Goal: Communication & Community: Ask a question

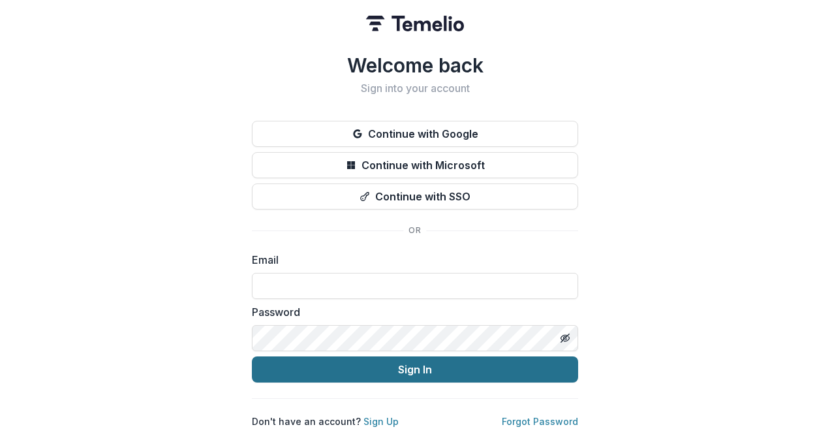
type input "**********"
click at [420, 368] on button "Sign In" at bounding box center [415, 369] width 326 height 26
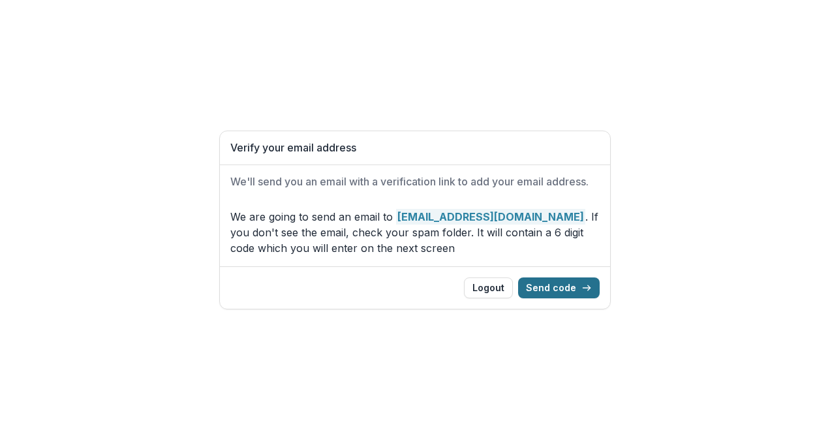
click at [553, 288] on button "Send code" at bounding box center [559, 287] width 82 height 21
click at [563, 281] on button "Send code" at bounding box center [559, 287] width 82 height 21
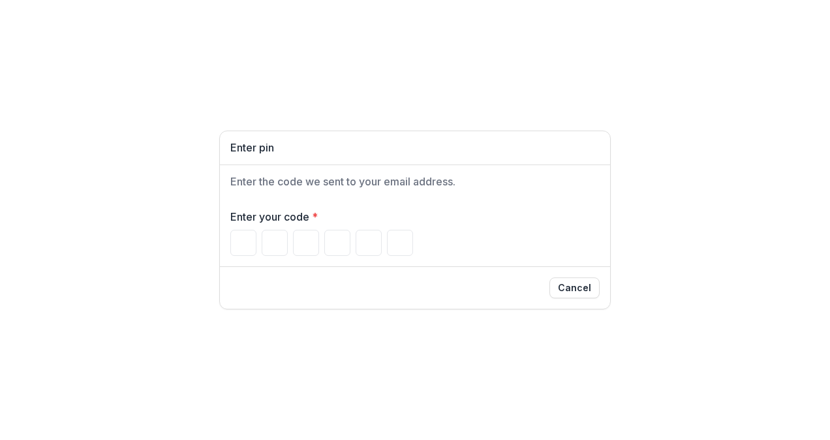
type input "*"
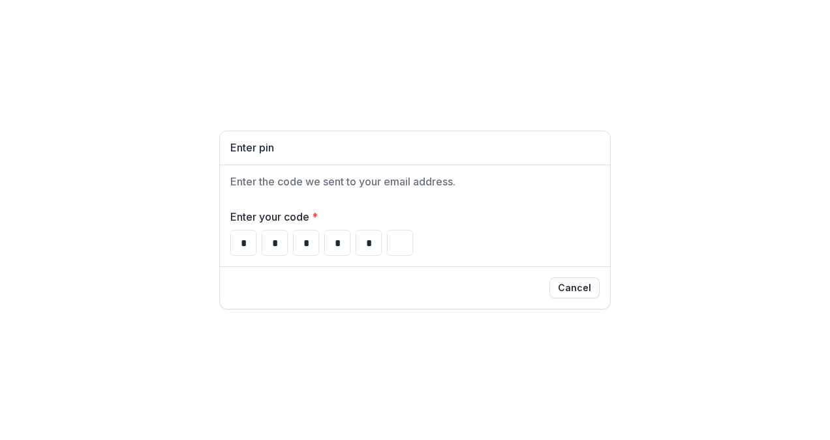
type input "*"
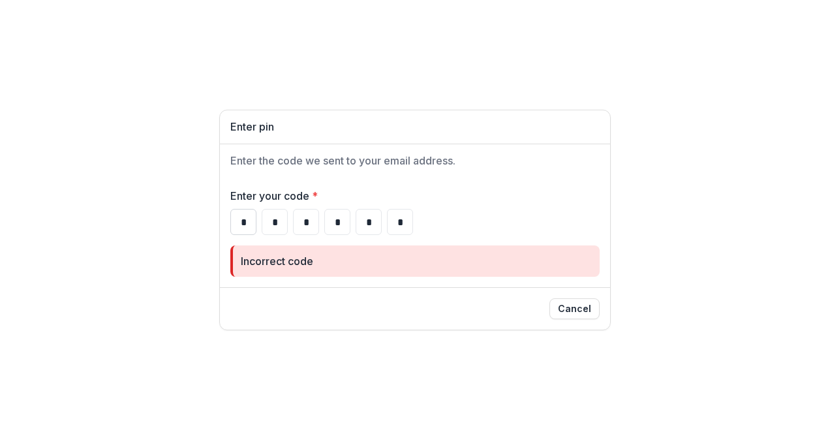
click at [248, 223] on input "*" at bounding box center [243, 222] width 26 height 26
type input "*"
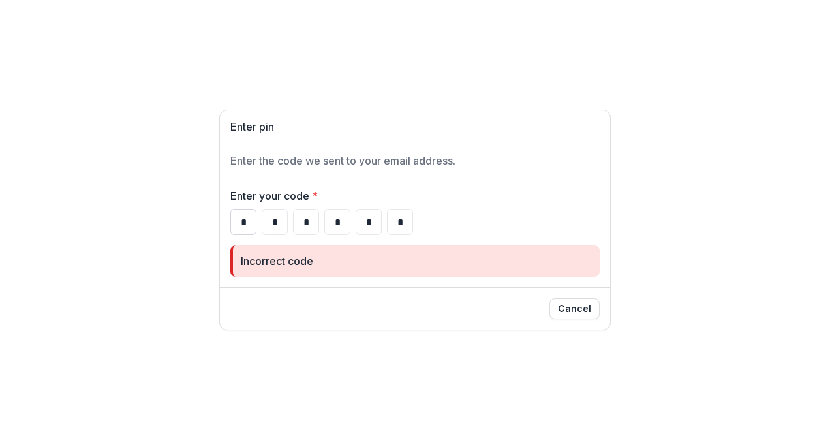
type input "*"
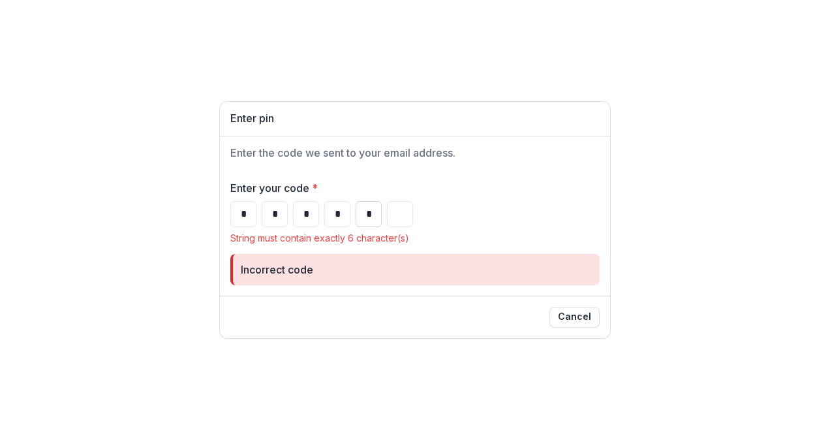
type input "*"
click at [369, 215] on input "*" at bounding box center [369, 214] width 26 height 26
click at [341, 215] on input "*" at bounding box center [337, 214] width 26 height 26
click at [309, 215] on input "*" at bounding box center [306, 214] width 26 height 26
click at [278, 214] on input "*" at bounding box center [275, 214] width 26 height 26
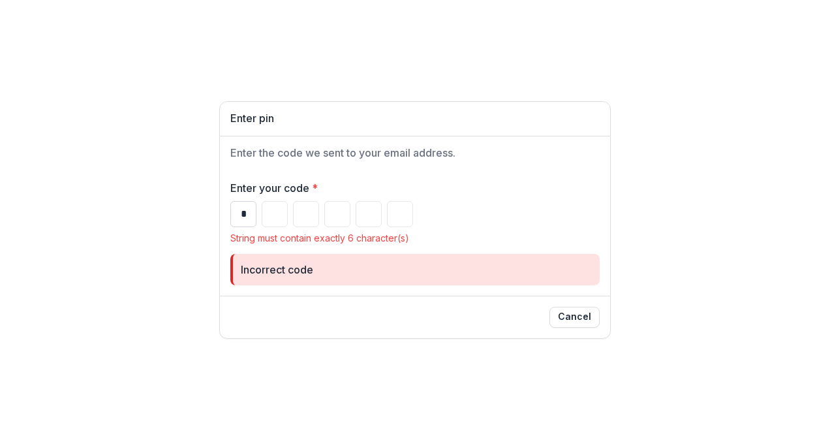
click at [247, 213] on input "*" at bounding box center [243, 214] width 26 height 26
type input "*"
click at [247, 218] on input "*" at bounding box center [243, 214] width 26 height 26
type input "*"
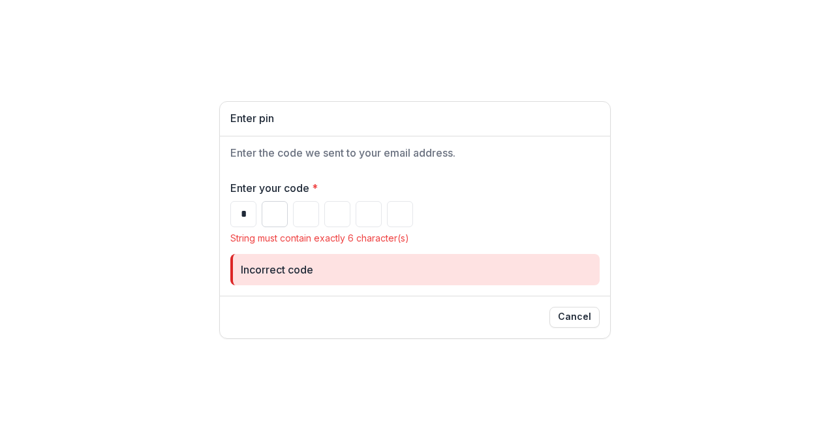
type input "*"
click at [277, 213] on input "Please enter your pin code" at bounding box center [275, 214] width 26 height 26
type input "*"
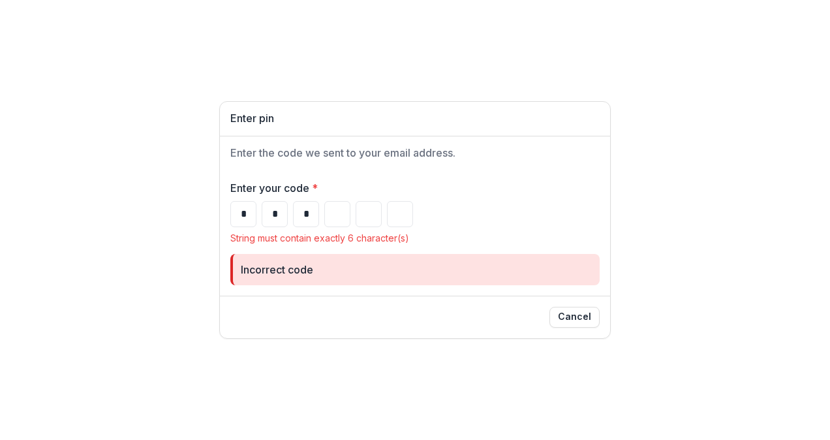
type input "*"
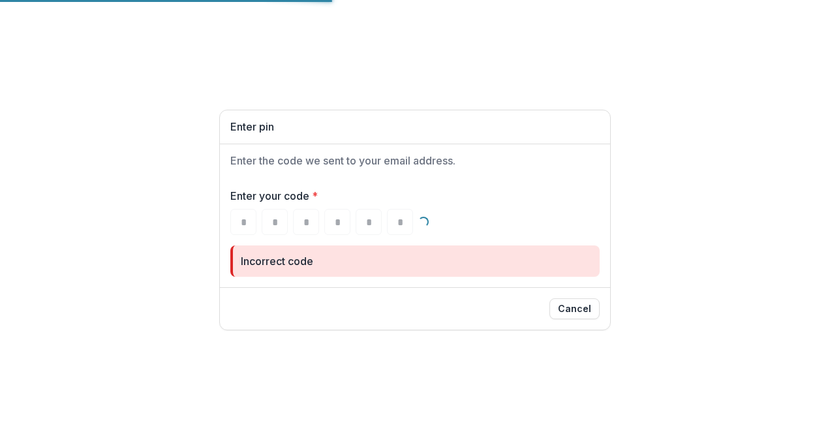
click at [410, 247] on div "Incorrect code" at bounding box center [414, 260] width 369 height 31
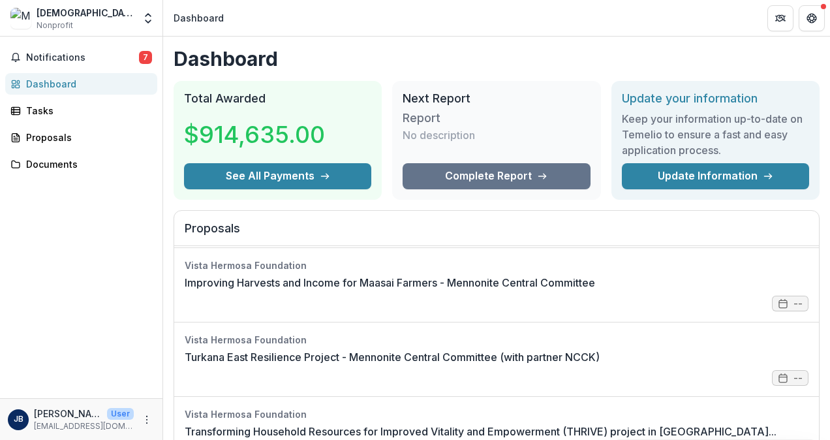
scroll to position [332, 0]
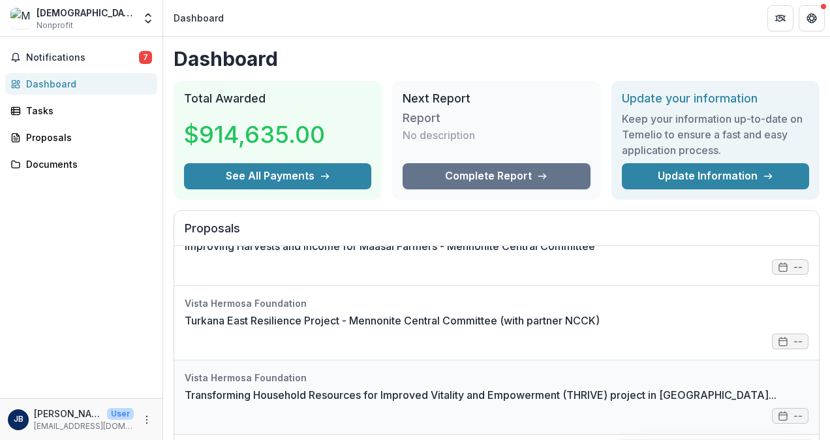
click at [676, 394] on link "Transforming Household Resources for Improved Vitality and Empowerment (THRIVE)…" at bounding box center [481, 395] width 592 height 16
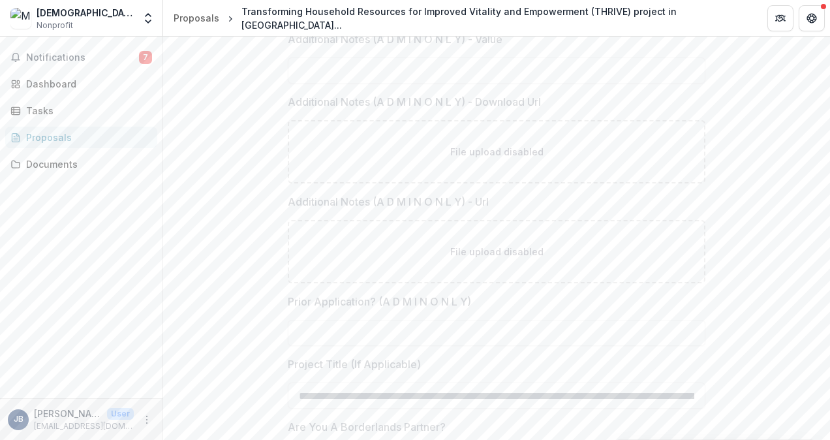
scroll to position [223, 0]
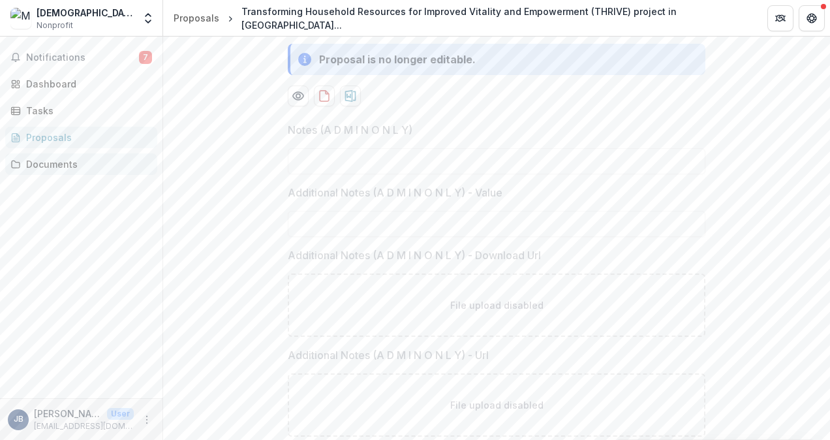
click at [54, 162] on div "Documents" at bounding box center [86, 164] width 121 height 14
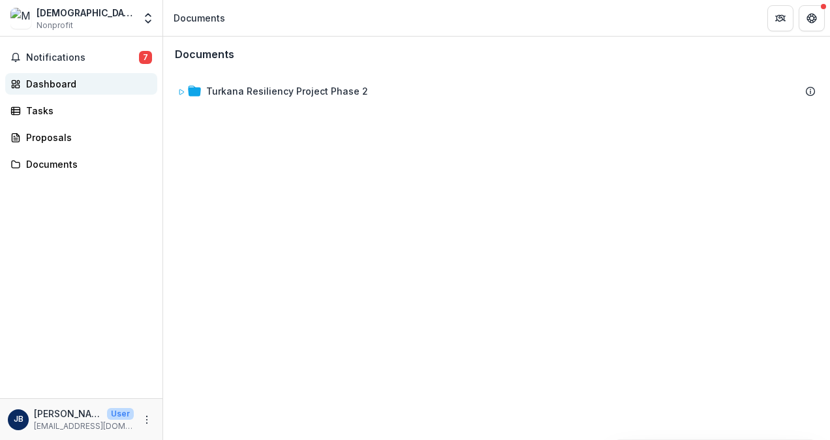
click at [51, 85] on div "Dashboard" at bounding box center [86, 84] width 121 height 14
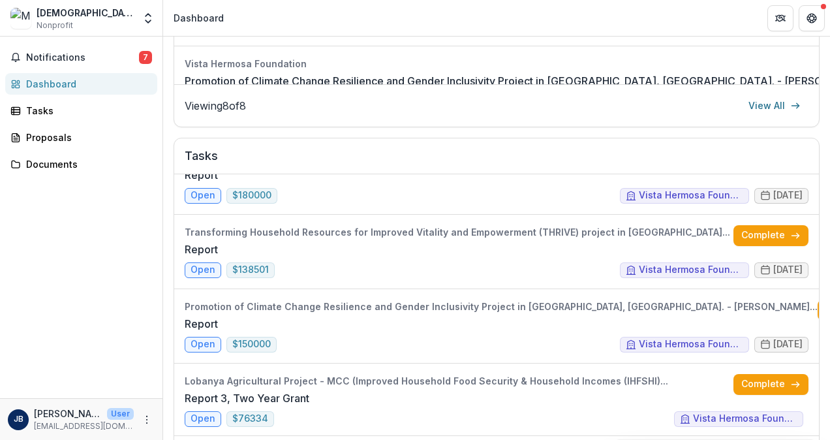
scroll to position [424, 0]
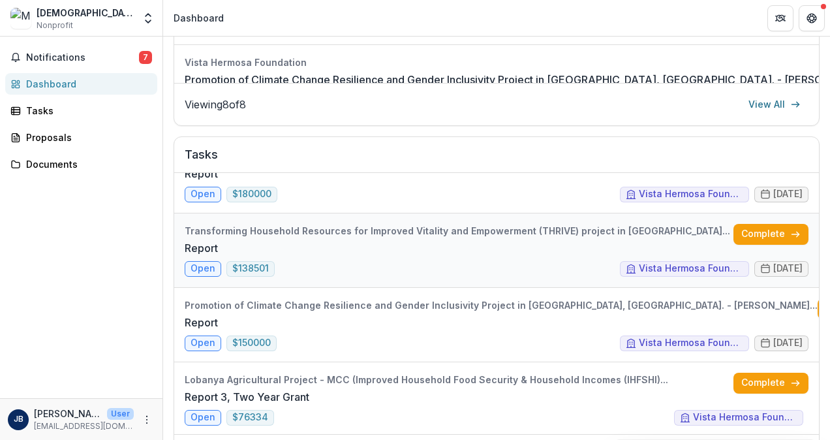
click at [218, 255] on link "Report" at bounding box center [201, 248] width 33 height 16
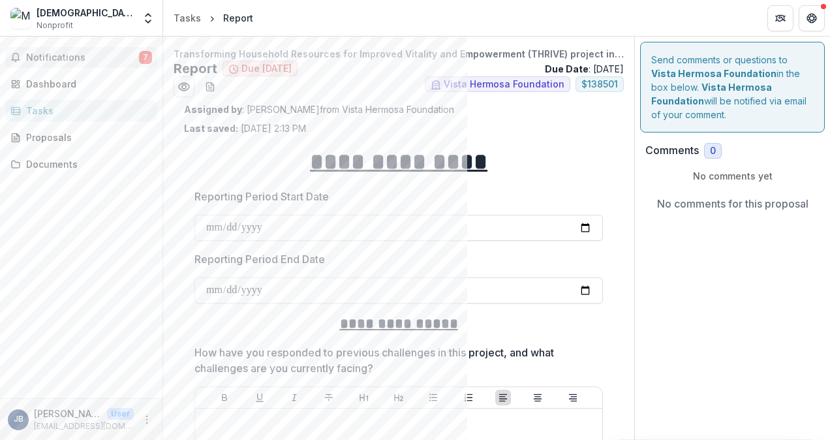
click at [54, 60] on span "Notifications" at bounding box center [82, 57] width 113 height 11
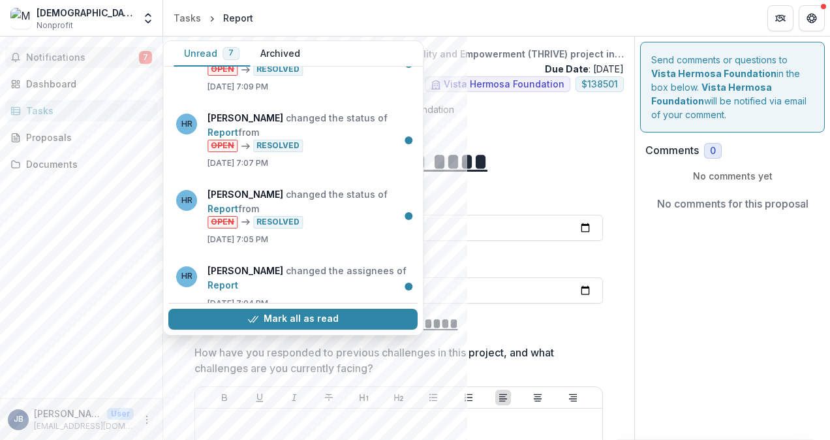
scroll to position [287, 0]
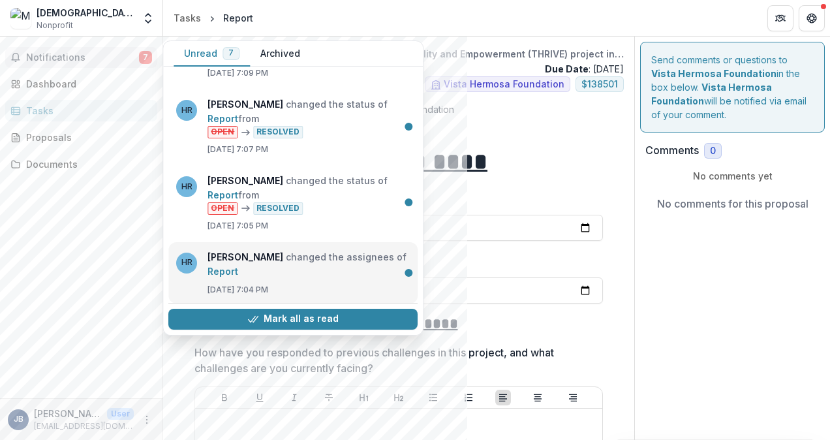
click at [238, 266] on link "Report" at bounding box center [223, 271] width 31 height 11
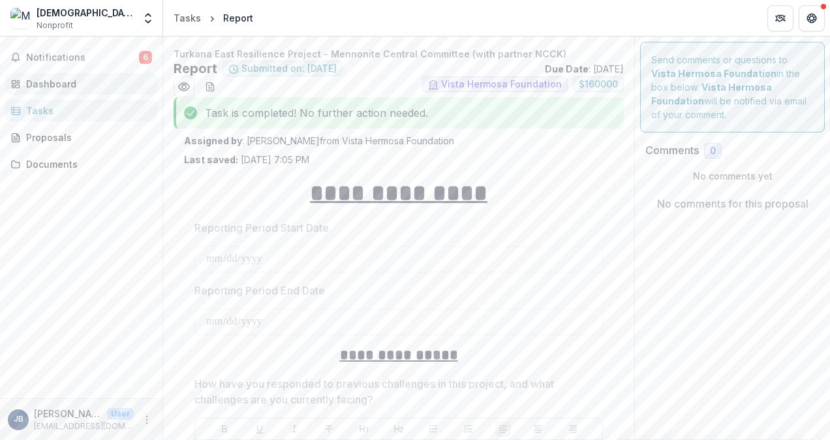
click at [40, 83] on div "Dashboard" at bounding box center [86, 84] width 121 height 14
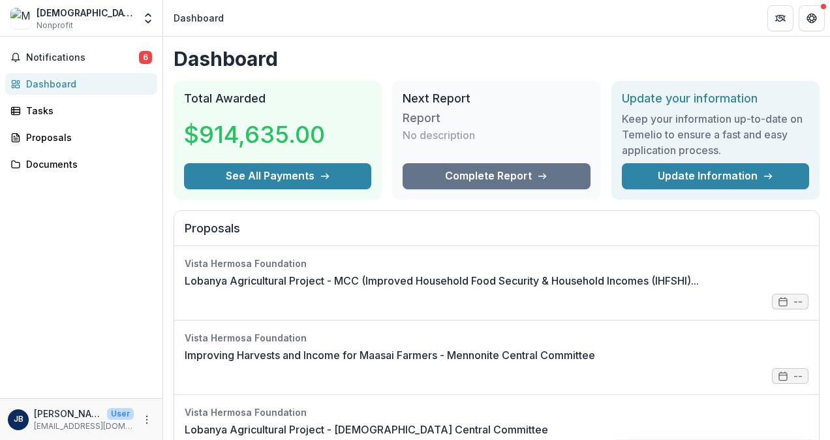
drag, startPoint x: 825, startPoint y: 149, endPoint x: 826, endPoint y: 176, distance: 26.8
click at [501, 288] on link "Lobanya Agricultural Project - MCC (Improved Household Food Security & Househol…" at bounding box center [442, 281] width 514 height 16
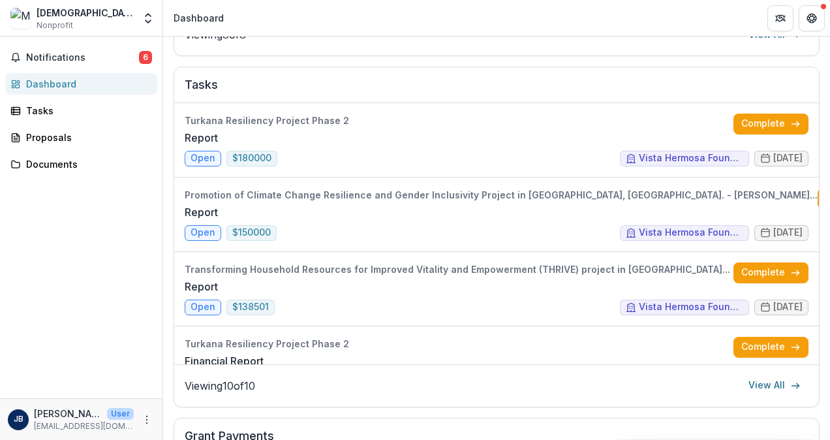
scroll to position [499, 0]
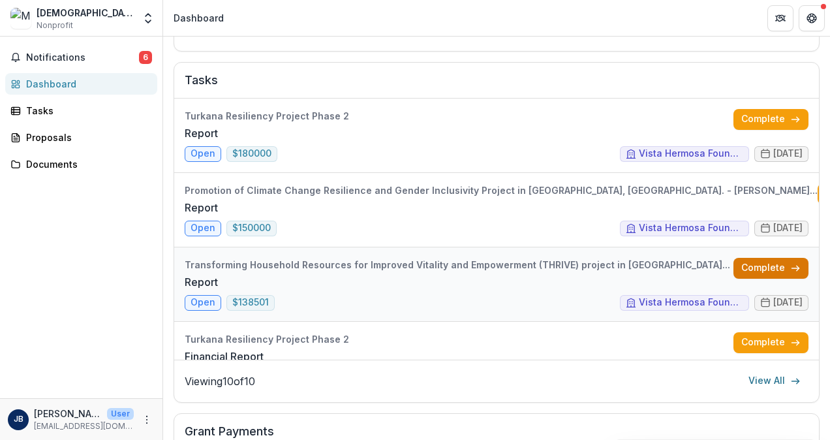
click at [750, 270] on link "Complete" at bounding box center [770, 268] width 75 height 21
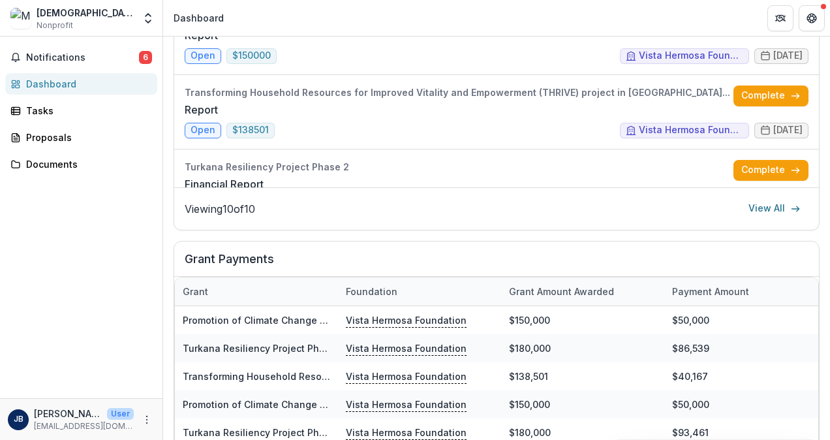
scroll to position [676, 0]
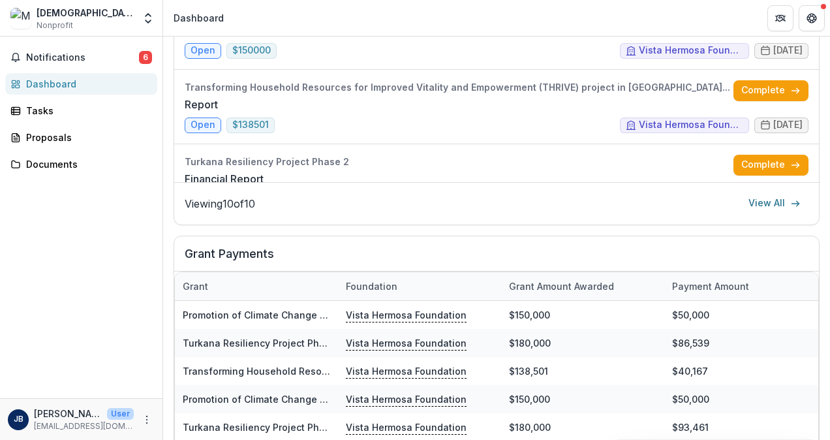
click at [482, 193] on div "Viewing 10 of 10 View All" at bounding box center [497, 203] width 624 height 21
click at [771, 200] on link "View All" at bounding box center [775, 203] width 68 height 21
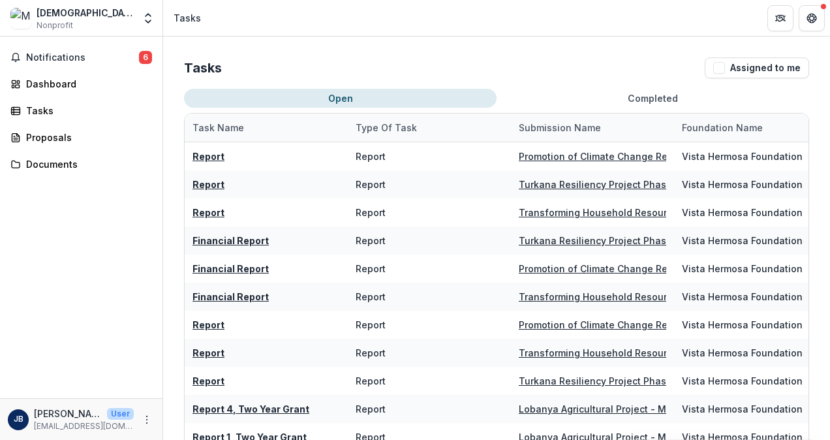
scroll to position [85, 0]
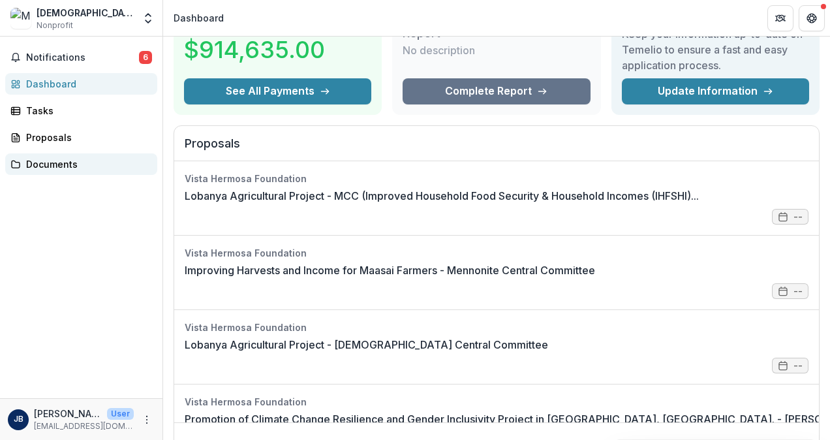
click at [76, 166] on div "Documents" at bounding box center [86, 164] width 121 height 14
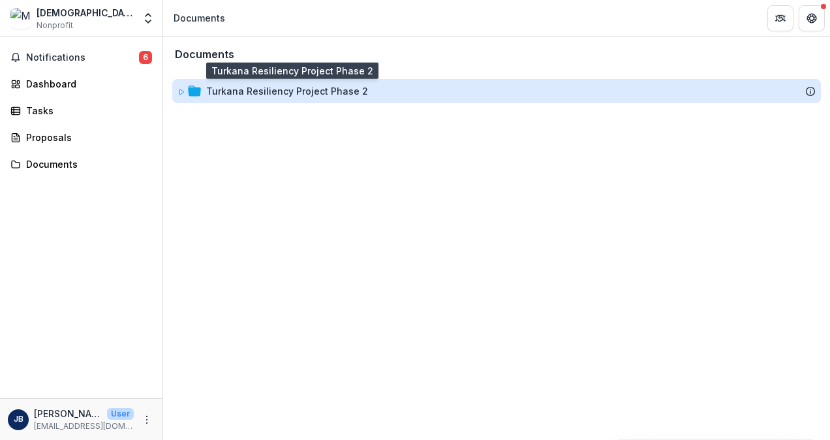
click at [230, 87] on div "Turkana Resiliency Project Phase 2" at bounding box center [287, 91] width 162 height 14
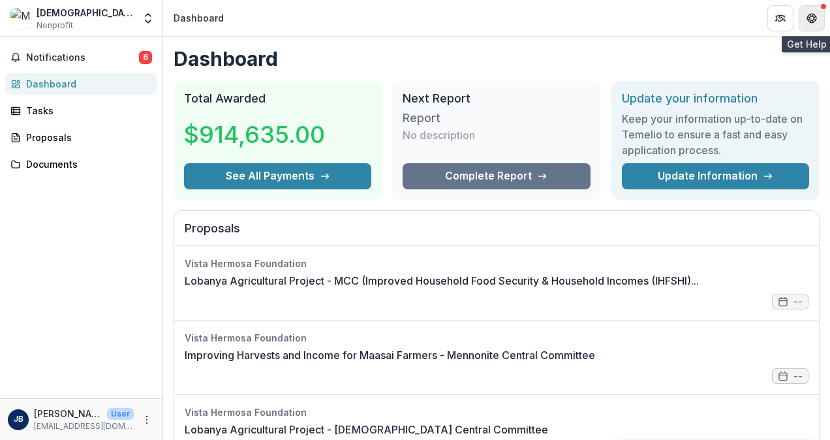
click at [816, 18] on icon "Get Help" at bounding box center [812, 18] width 10 height 10
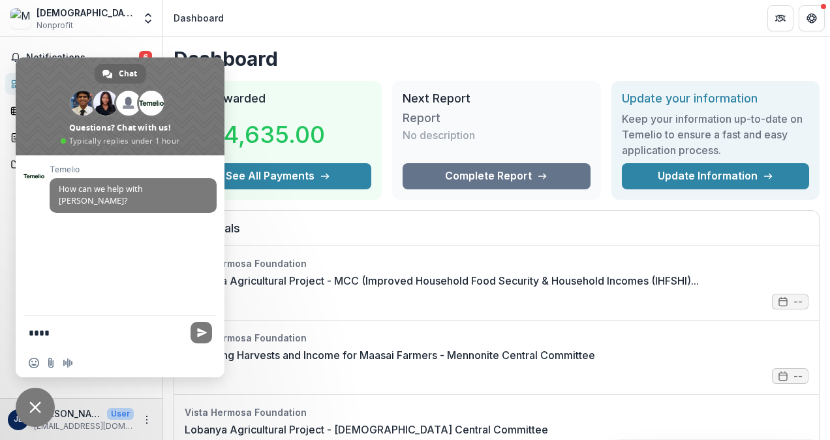
type textarea "*****"
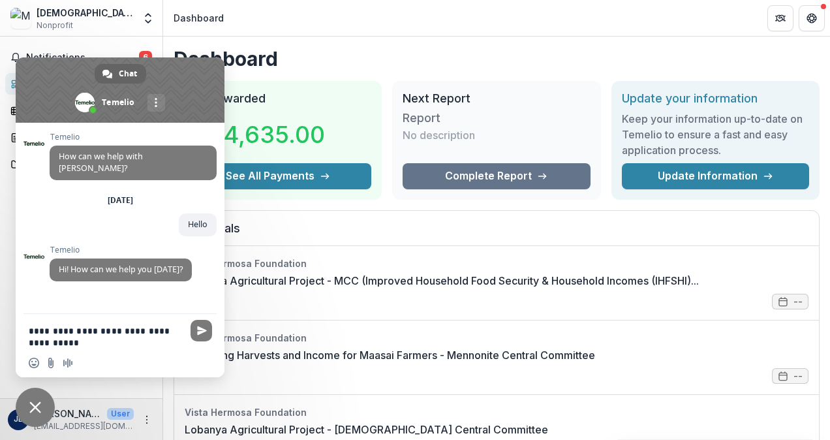
type textarea "**********"
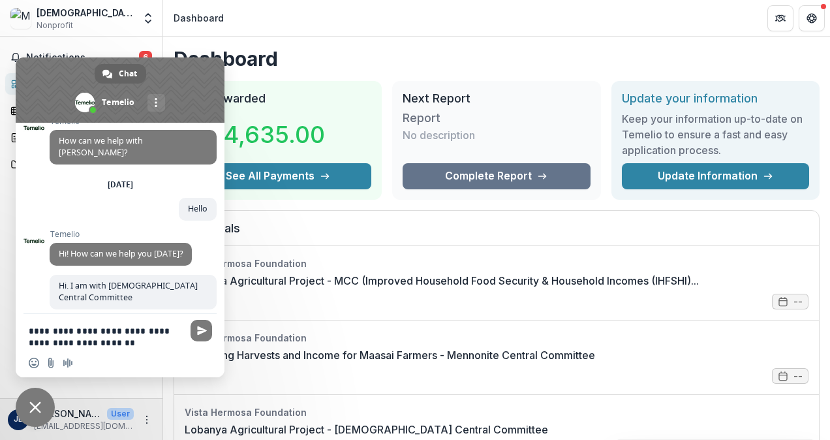
scroll to position [24, 0]
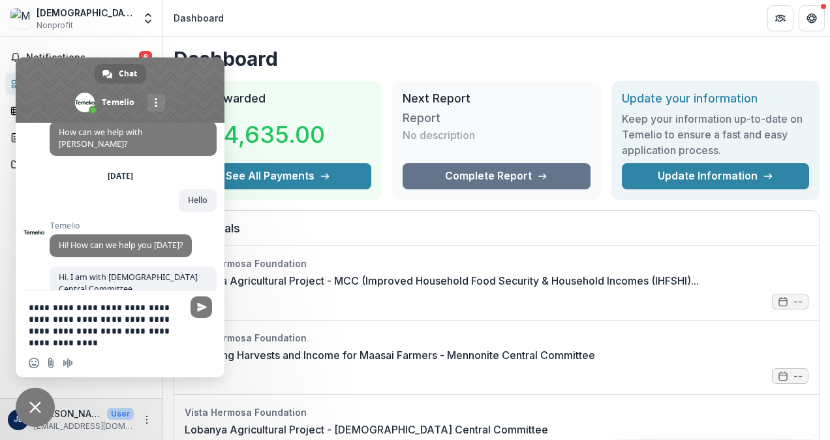
type textarea "**********"
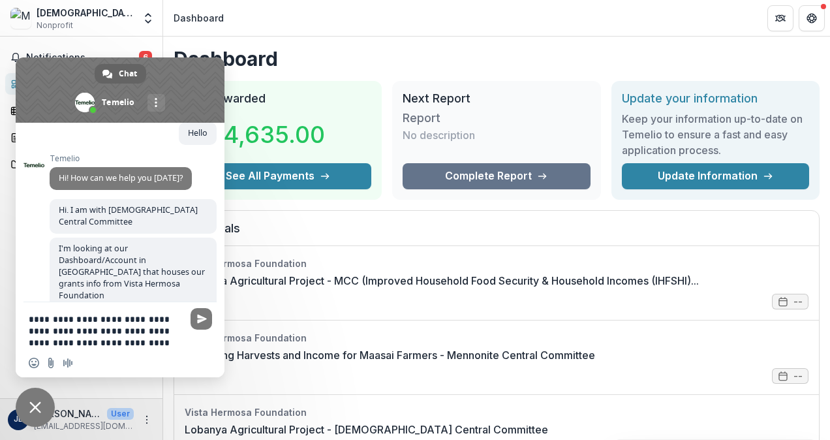
scroll to position [98, 0]
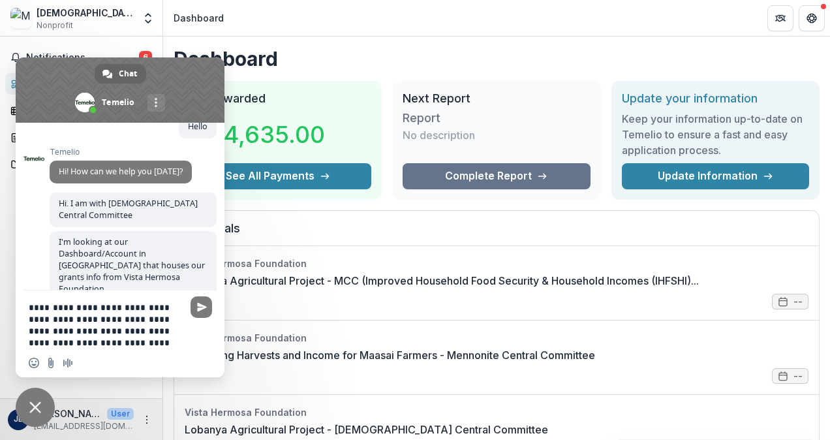
type textarea "**********"
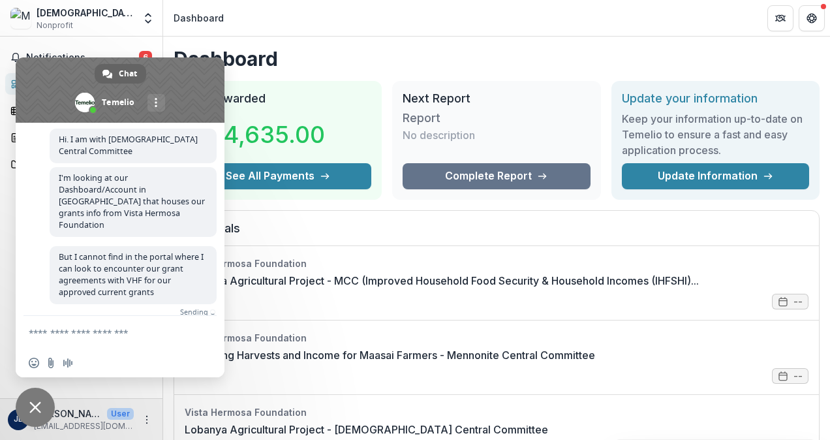
scroll to position [142, 0]
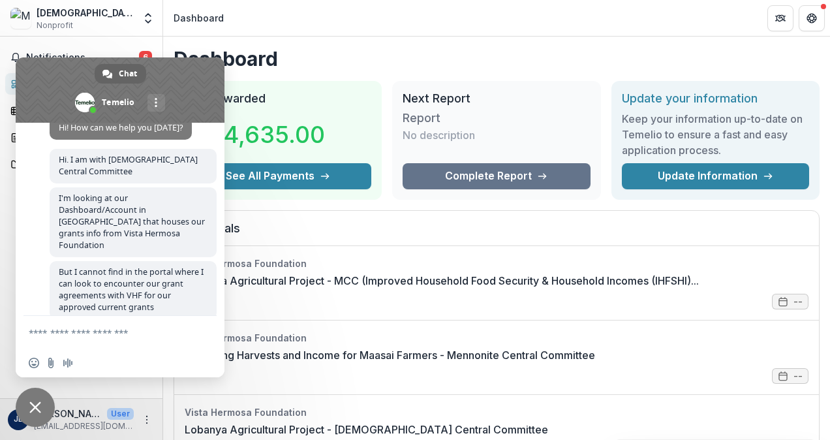
click at [129, 332] on textarea "Compose your message..." at bounding box center [106, 333] width 154 height 12
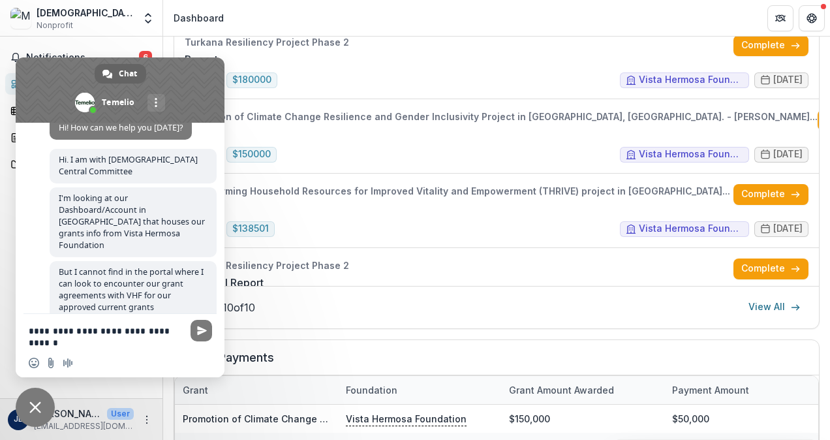
scroll to position [144, 0]
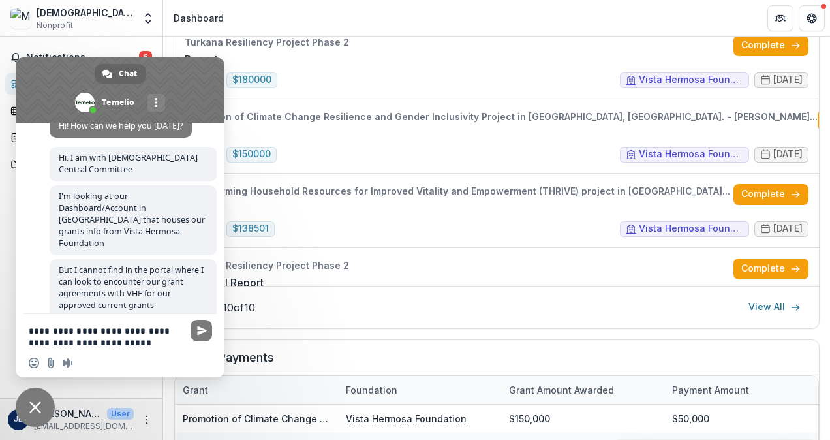
click at [152, 332] on textarea "**********" at bounding box center [106, 336] width 154 height 23
type textarea "**********"
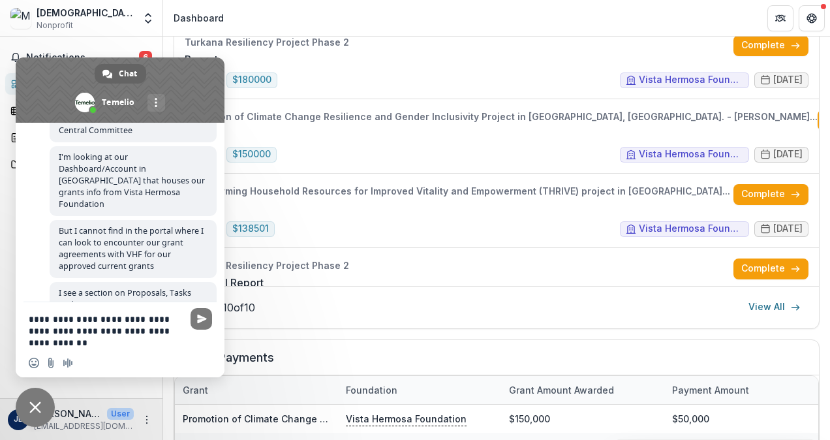
scroll to position [194, 0]
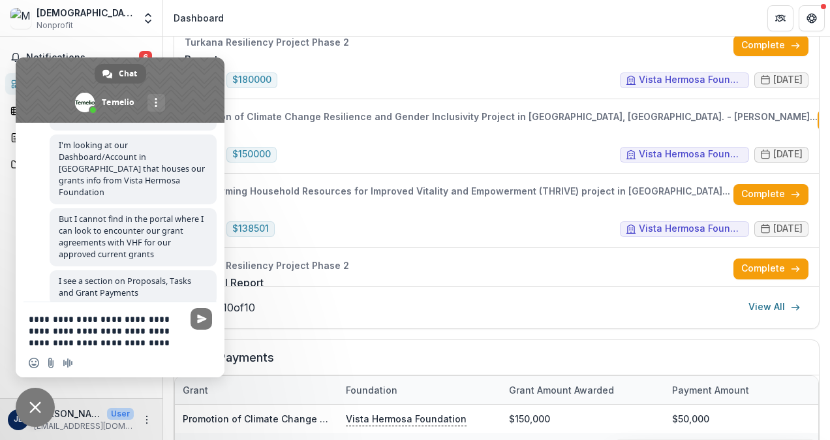
type textarea "**********"
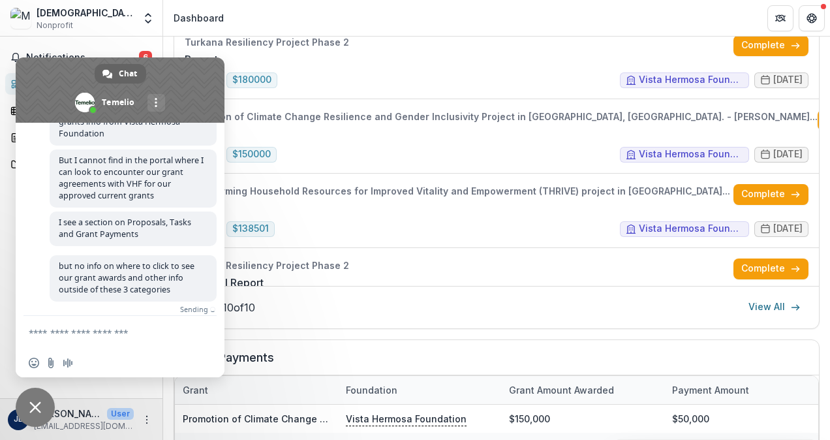
scroll to position [232, 0]
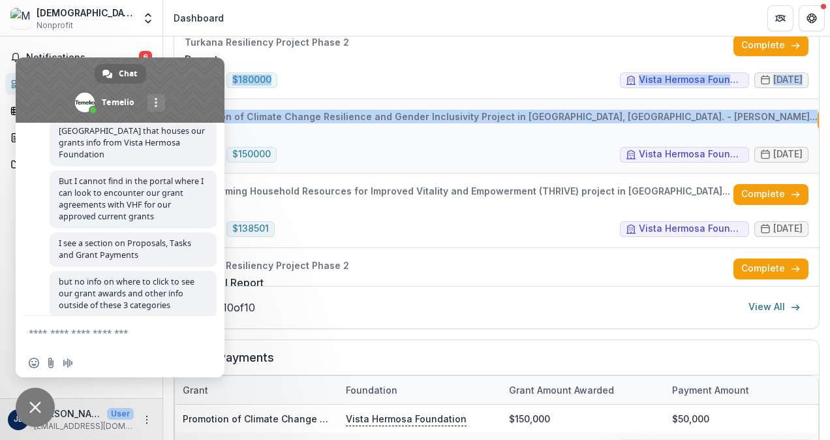
drag, startPoint x: 815, startPoint y: 67, endPoint x: 805, endPoint y: 106, distance: 40.5
click at [805, 106] on div "Tasks Turkana Resiliency Project Phase 2 Report Complete open $ 180000 Vista He…" at bounding box center [497, 158] width 646 height 341
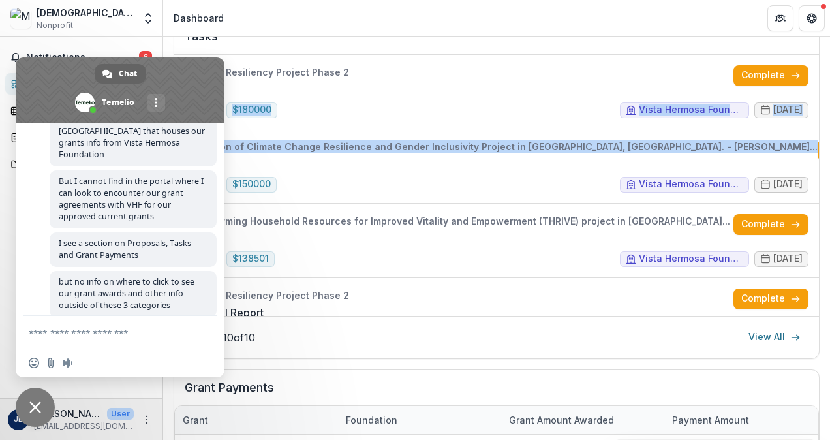
scroll to position [561, 0]
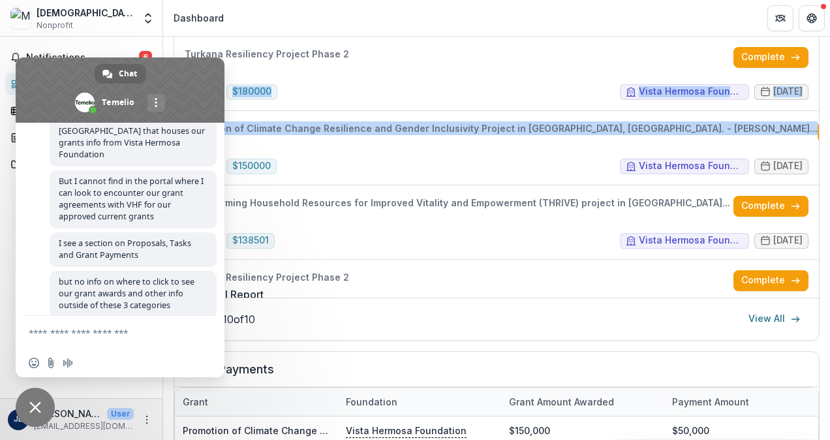
click at [121, 325] on form at bounding box center [106, 333] width 154 height 35
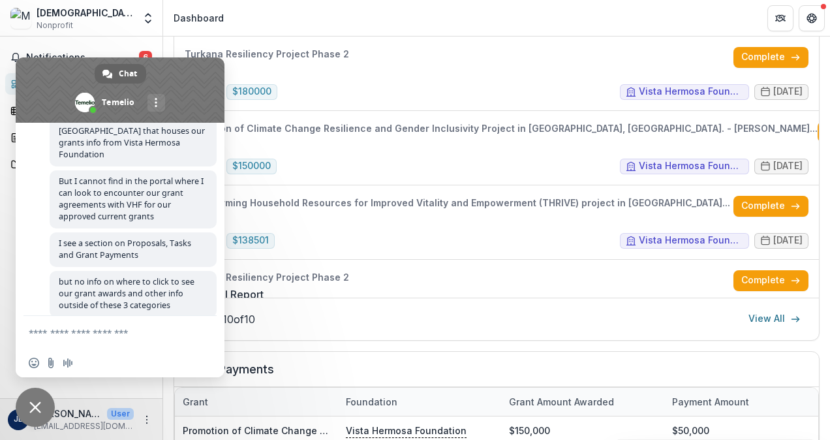
click at [120, 335] on textarea "Compose your message..." at bounding box center [106, 333] width 154 height 12
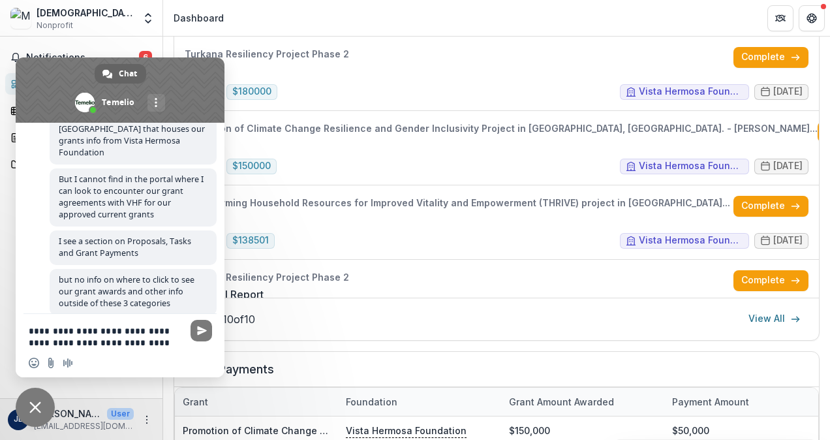
scroll to position [246, 0]
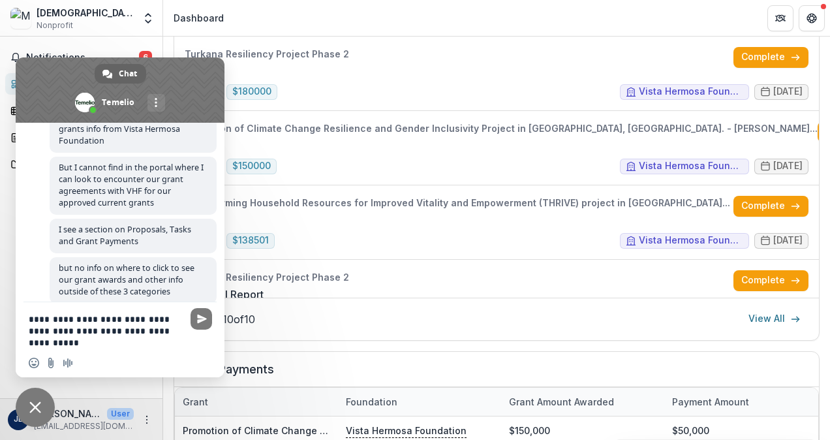
type textarea "**********"
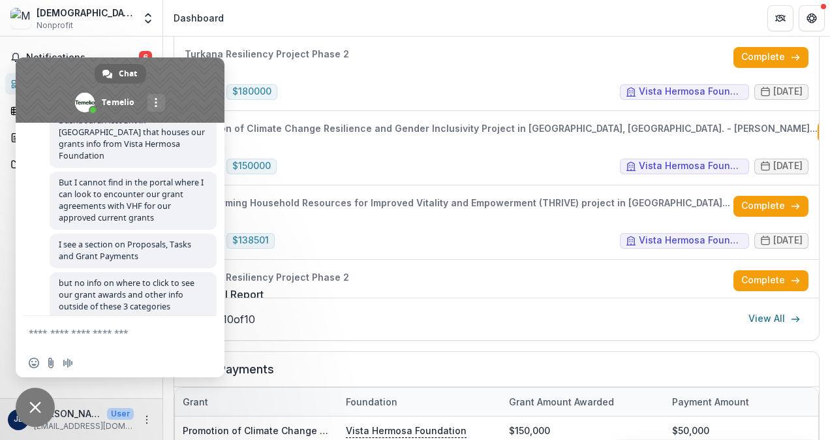
scroll to position [272, 0]
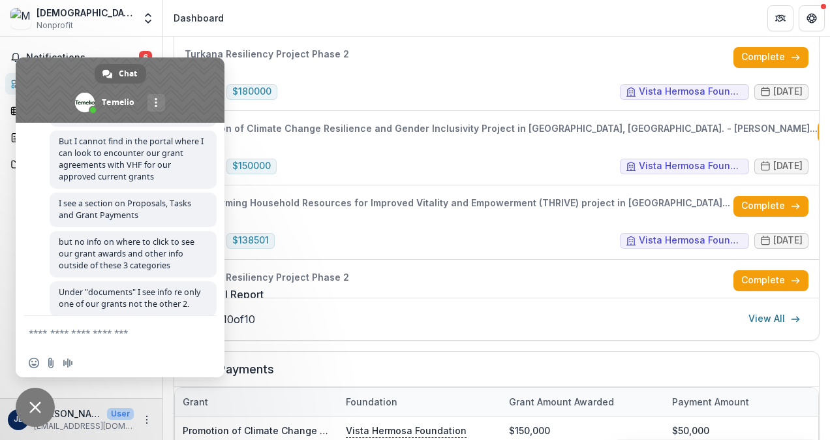
click at [174, 333] on textarea "Compose your message..." at bounding box center [106, 333] width 154 height 12
type textarea "*"
click at [155, 333] on textarea "Compose your message..." at bounding box center [106, 333] width 154 height 12
type textarea "**********"
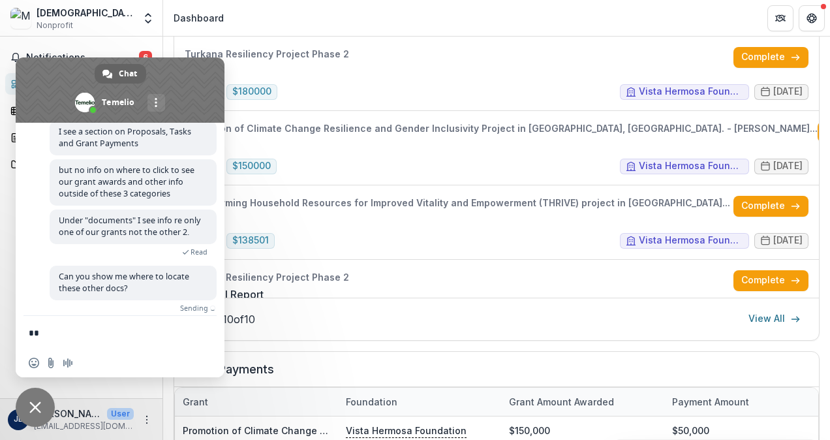
scroll to position [311, 0]
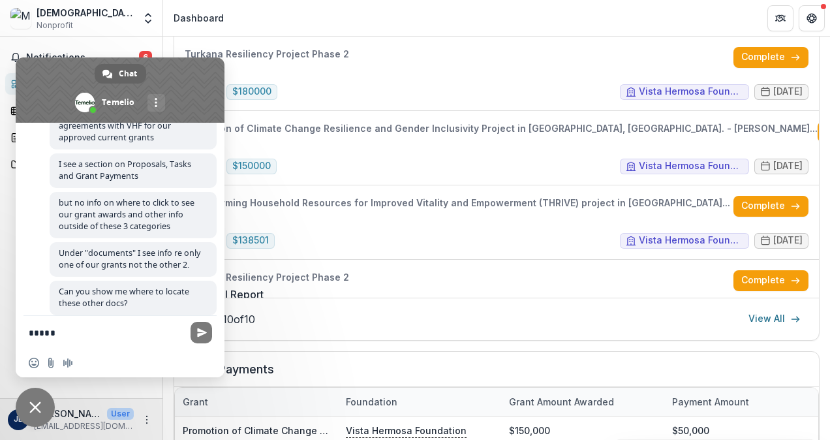
type textarea "******"
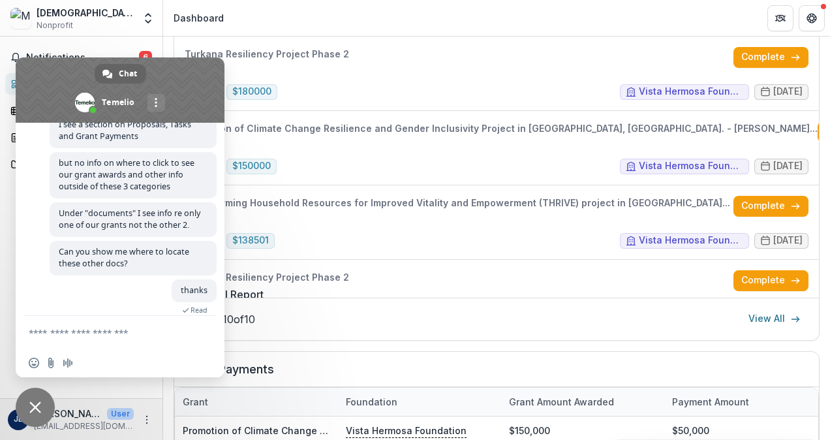
scroll to position [339, 0]
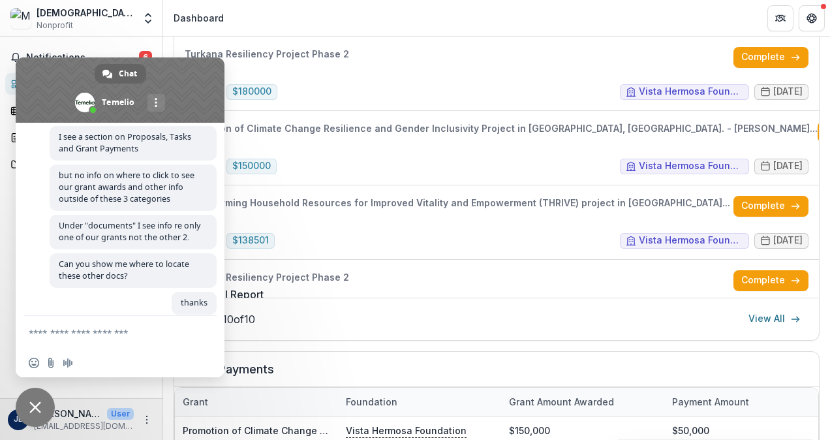
click at [156, 316] on form at bounding box center [106, 333] width 154 height 35
click at [140, 324] on form at bounding box center [106, 333] width 154 height 35
click at [129, 331] on textarea "Compose your message..." at bounding box center [106, 333] width 154 height 12
type textarea "******"
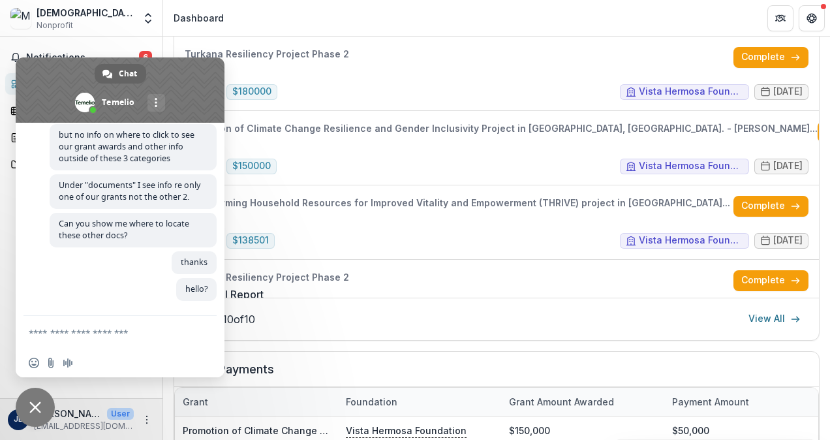
scroll to position [378, 0]
drag, startPoint x: 220, startPoint y: 294, endPoint x: 215, endPoint y: 247, distance: 47.3
click at [215, 247] on div "Temelio How can we help with Temelio? Tuesday, 23 September Hello 16 minutes ag…" at bounding box center [120, 219] width 209 height 193
click at [129, 330] on textarea "Compose your message..." at bounding box center [106, 333] width 154 height 12
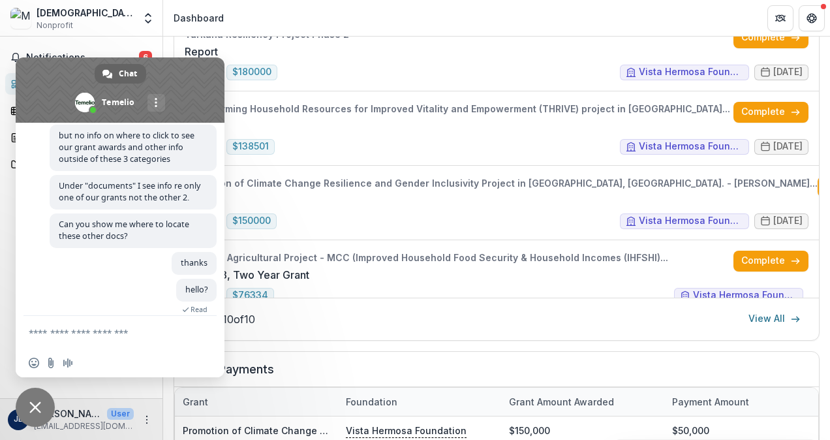
scroll to position [480, 0]
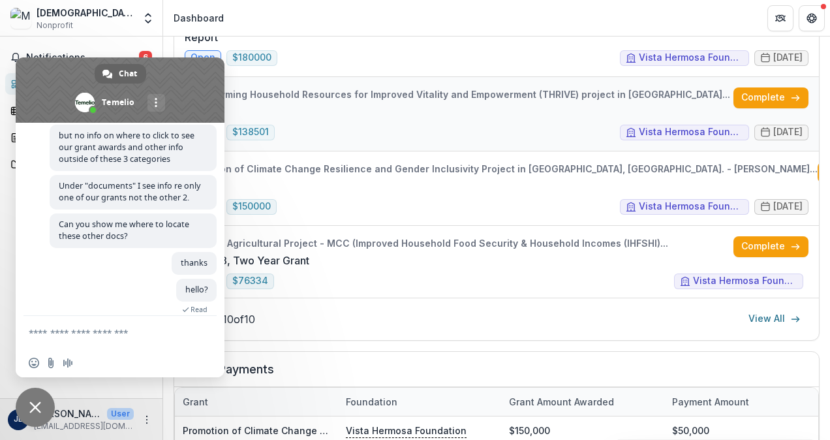
drag, startPoint x: 183, startPoint y: 83, endPoint x: 359, endPoint y: 76, distance: 175.7
click at [359, 76] on body "Skip to content Mennonite Central Committee Nonprofit Team Settings Settings Da…" at bounding box center [415, 220] width 830 height 440
drag, startPoint x: 46, startPoint y: 80, endPoint x: 39, endPoint y: 89, distance: 11.1
click at [39, 89] on span at bounding box center [120, 89] width 209 height 65
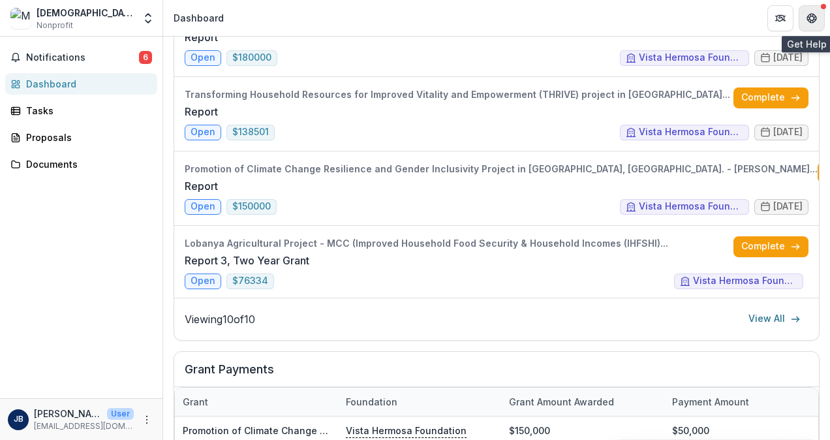
click at [810, 20] on icon "Get Help" at bounding box center [810, 19] width 1 height 1
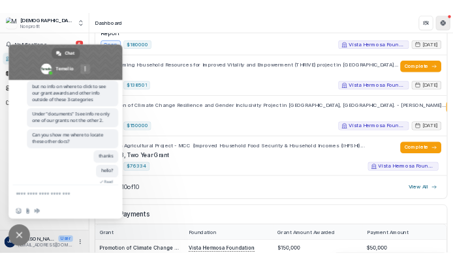
scroll to position [403, 0]
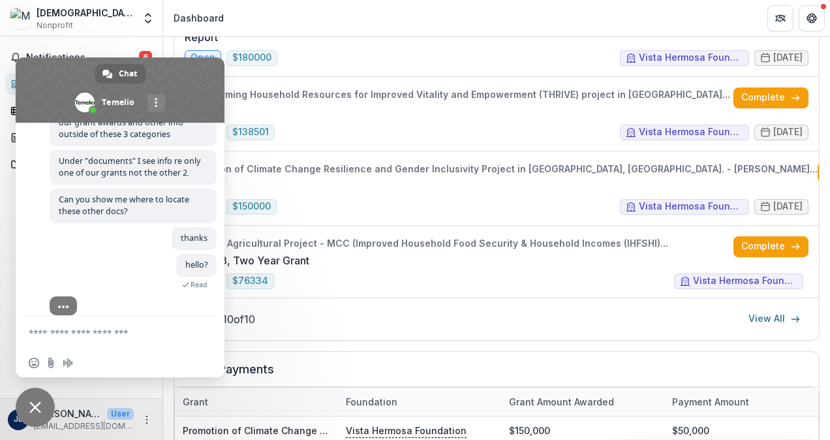
click at [320, 9] on header "Dashboard" at bounding box center [496, 18] width 667 height 36
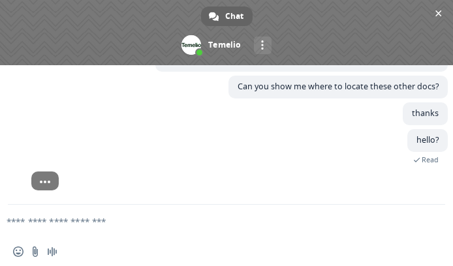
scroll to position [335, 0]
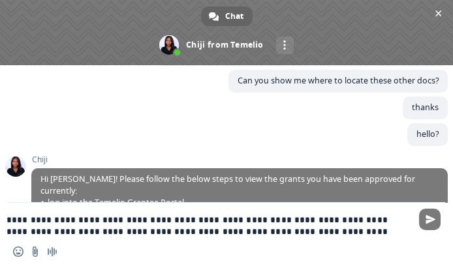
type textarea "**********"
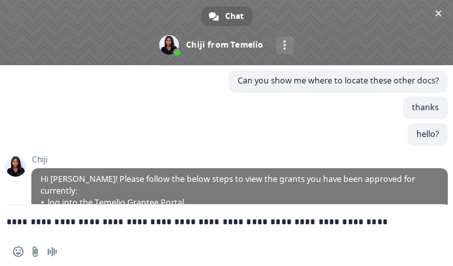
type textarea "**********"
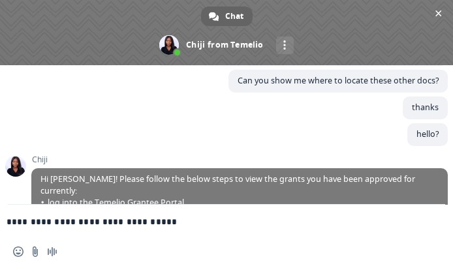
type textarea "**********"
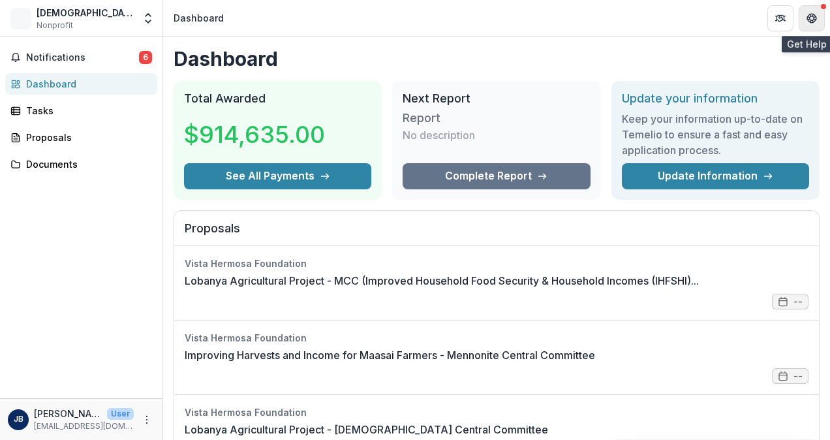
click at [320, 18] on button "Get Help" at bounding box center [812, 18] width 26 height 26
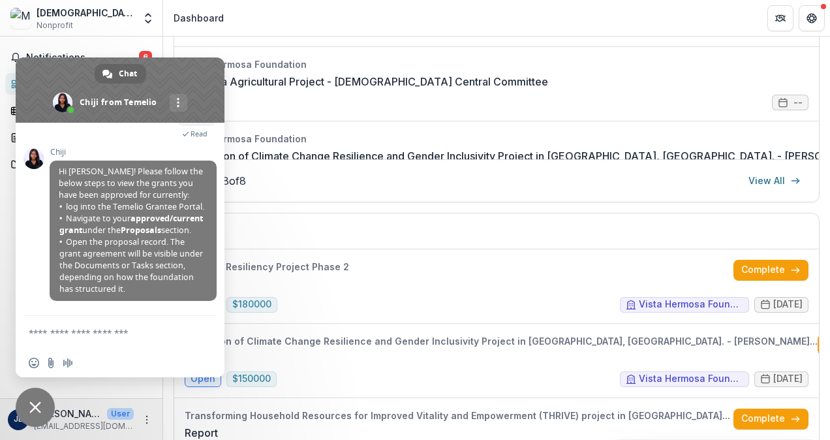
scroll to position [333, 0]
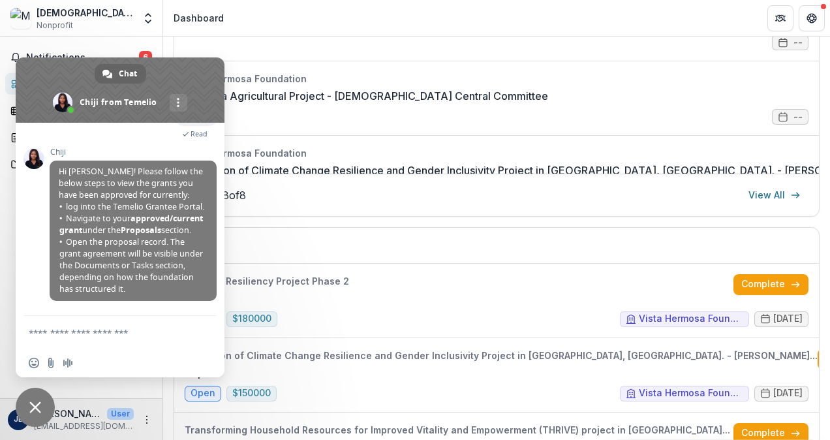
click at [165, 85] on form at bounding box center [106, 333] width 154 height 35
click at [309, 85] on div "Tasks" at bounding box center [496, 246] width 645 height 36
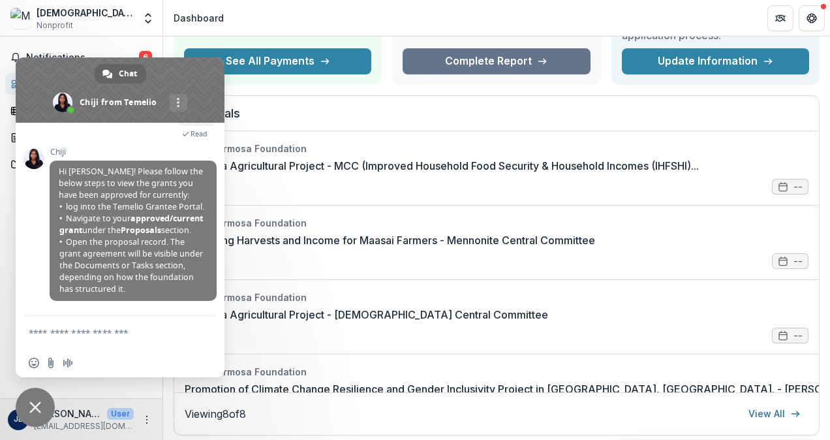
scroll to position [116, 0]
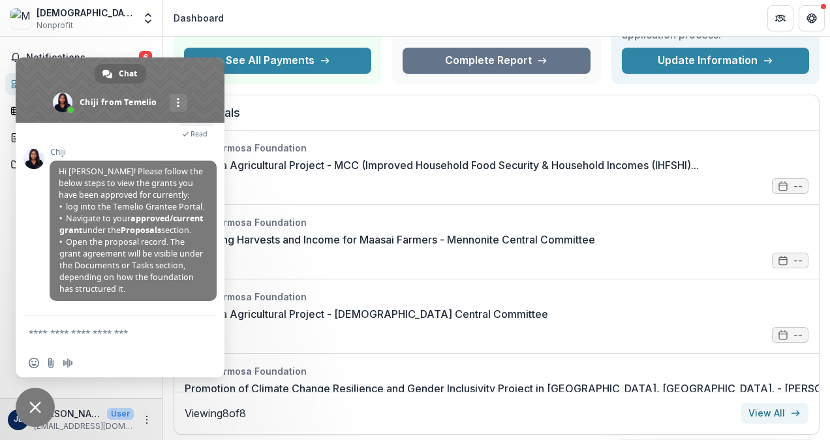
click at [320, 85] on link "View All" at bounding box center [775, 413] width 68 height 21
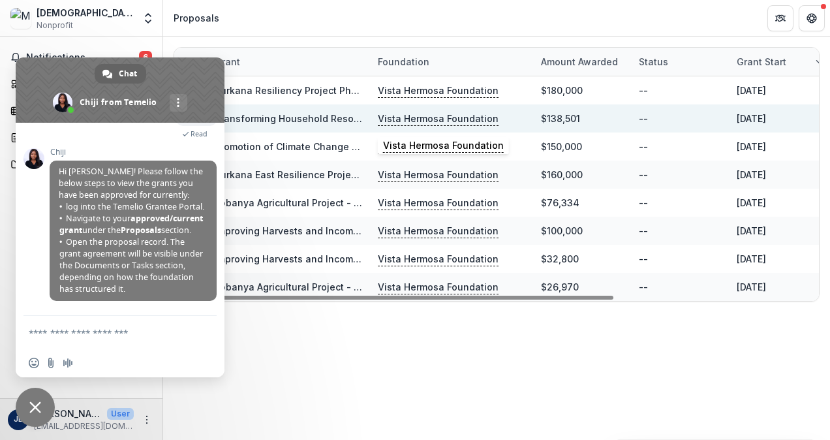
click at [320, 85] on p "Vista Hermosa Foundation" at bounding box center [438, 119] width 121 height 14
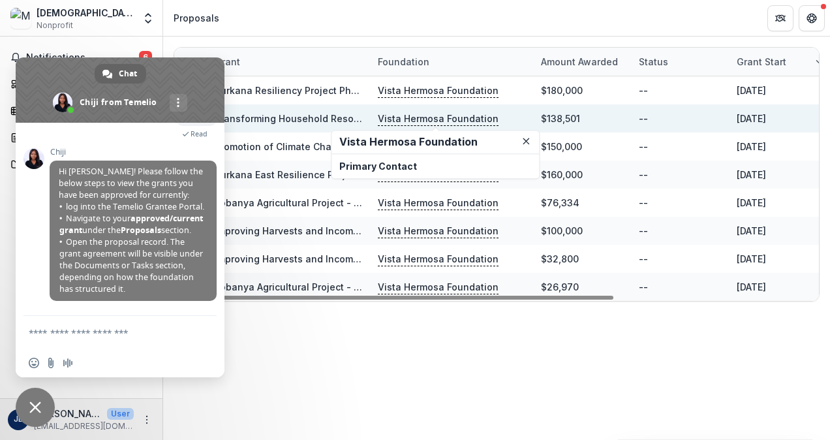
click at [304, 85] on link "Transforming Household Resources for Improved Vitality and Empowerment (THRIVE)…" at bounding box center [484, 118] width 538 height 11
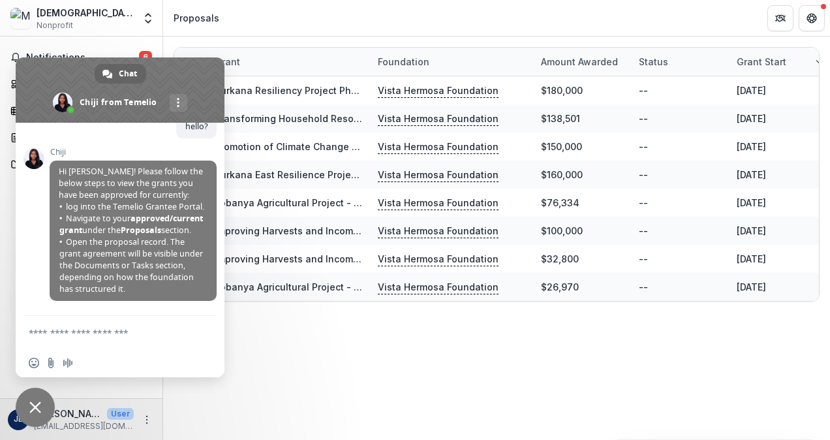
drag, startPoint x: 202, startPoint y: 68, endPoint x: 212, endPoint y: 125, distance: 57.6
click at [212, 85] on div "Chat Chiji from Temelio More channels Temelio How can we help with Temelio? Tue…" at bounding box center [120, 217] width 209 height 320
click at [115, 85] on textarea "Compose your message..." at bounding box center [106, 333] width 154 height 12
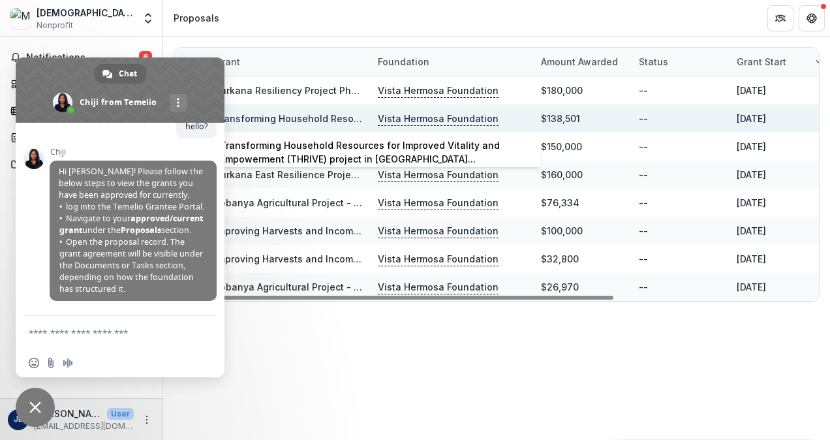
click at [320, 85] on link "Transforming Household Resources for Improved Vitality and Empowerment (THRIVE)…" at bounding box center [484, 118] width 538 height 11
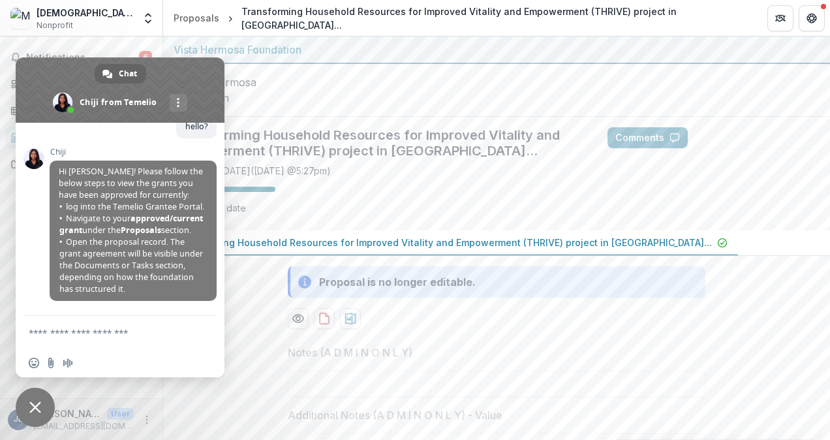
drag, startPoint x: 78, startPoint y: 74, endPoint x: 230, endPoint y: 96, distance: 152.9
click at [230, 85] on body "**********" at bounding box center [415, 220] width 830 height 440
click at [89, 42] on div "Notifications 6 Dashboard Tasks Proposals Documents" at bounding box center [81, 218] width 162 height 362
click at [33, 85] on span "Close chat" at bounding box center [35, 407] width 12 height 12
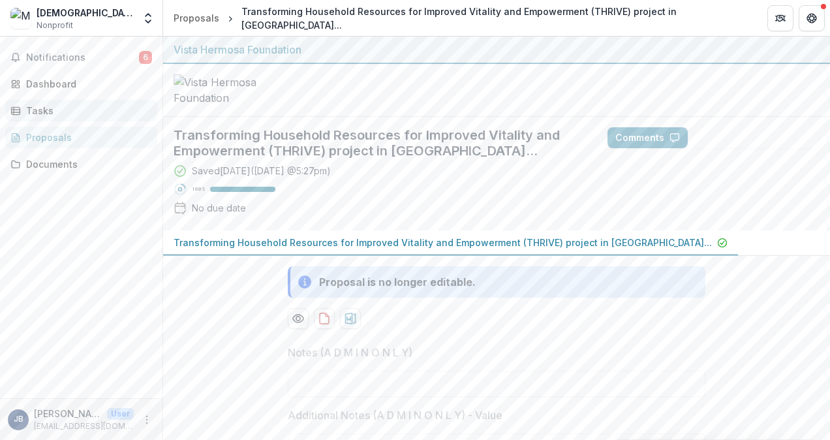
click at [42, 85] on div "Tasks" at bounding box center [86, 111] width 121 height 14
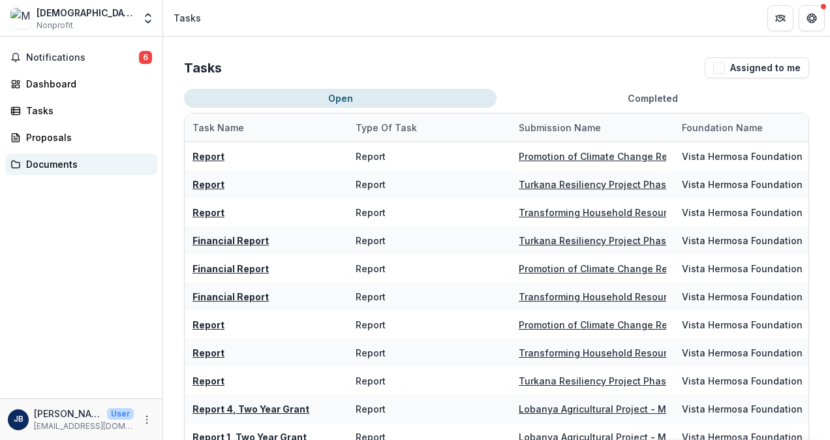
click at [59, 85] on div "Documents" at bounding box center [86, 164] width 121 height 14
click at [42, 85] on div "Proposals" at bounding box center [86, 138] width 121 height 14
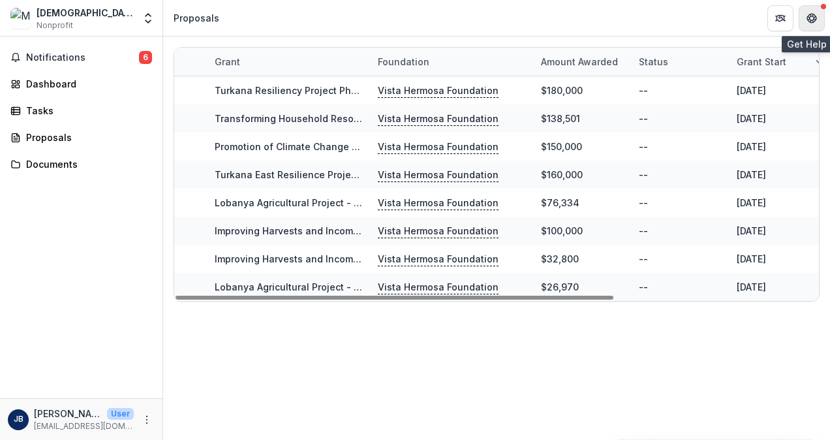
click at [320, 12] on button "Get Help" at bounding box center [812, 18] width 26 height 26
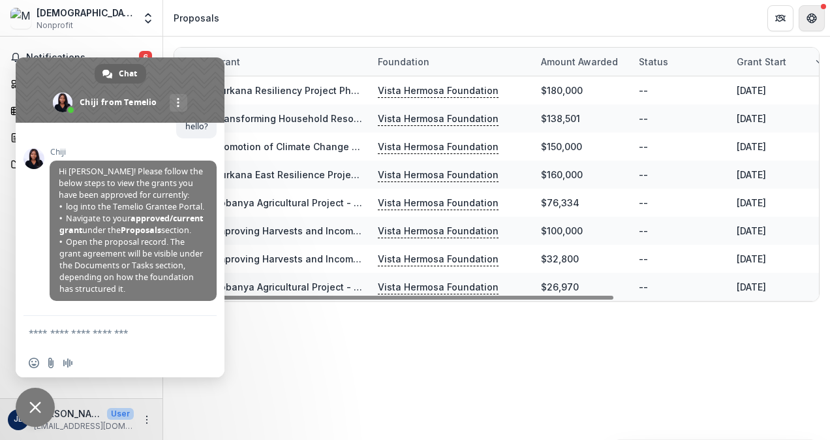
scroll to position [555, 0]
click at [77, 85] on textarea "Compose your message..." at bounding box center [106, 333] width 154 height 12
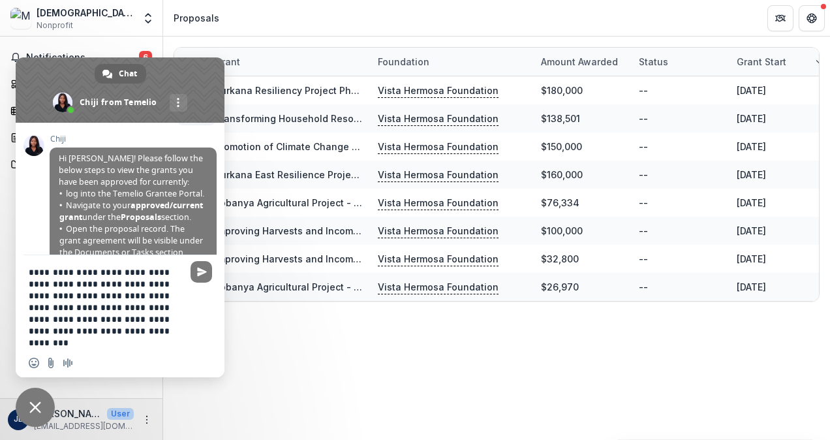
type textarea "**********"
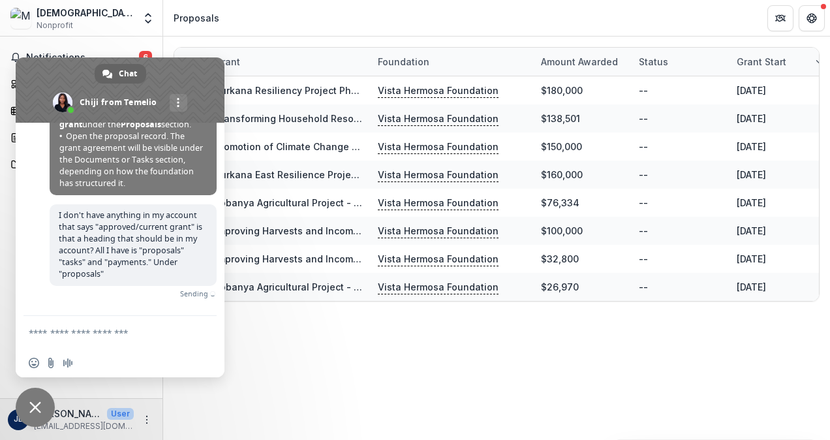
scroll to position [647, 0]
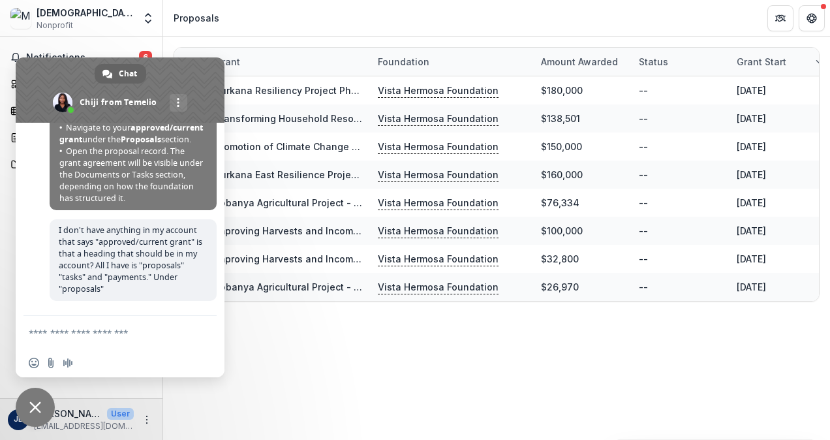
click at [110, 85] on textarea "Compose your message..." at bounding box center [106, 333] width 154 height 12
click at [64, 85] on textarea "Compose your message..." at bounding box center [106, 333] width 154 height 12
click at [3, 85] on div "Notifications 6 Dashboard Tasks Proposals Documents" at bounding box center [81, 218] width 162 height 362
drag, startPoint x: 84, startPoint y: 335, endPoint x: 12, endPoint y: 322, distance: 73.6
click at [12, 85] on body "Skip to content Mennonite Central Committee Nonprofit Team Settings Settings Pr…" at bounding box center [415, 220] width 830 height 440
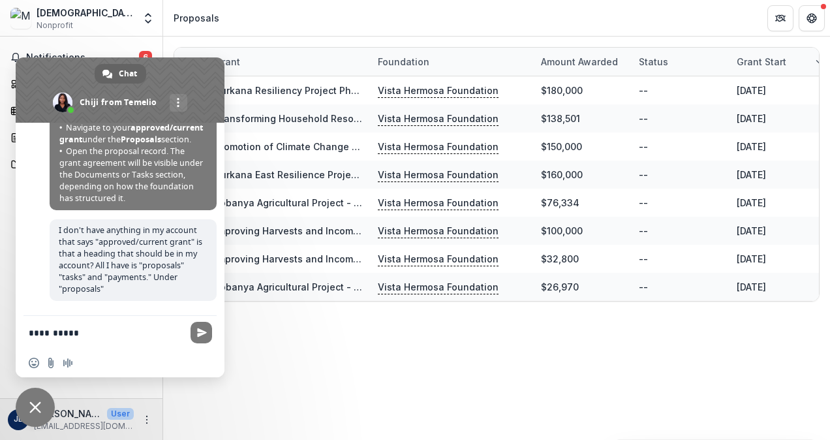
type textarea "*"
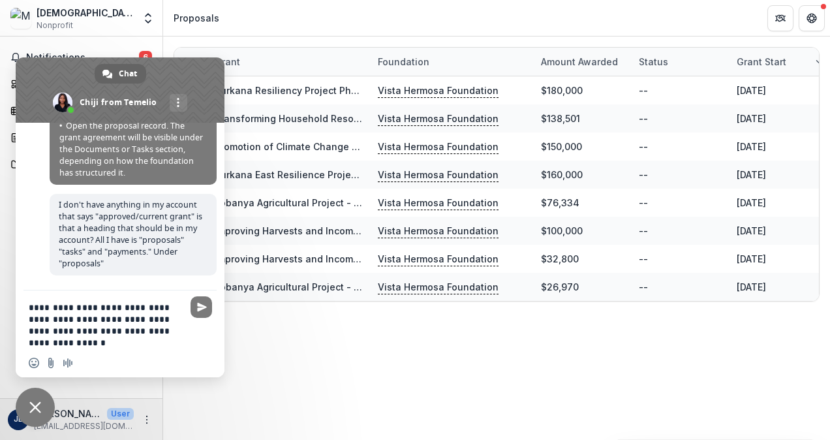
scroll to position [663, 0]
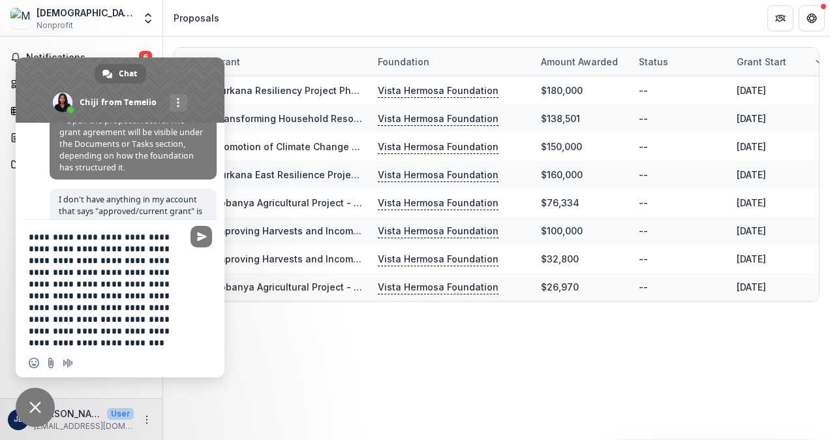
type textarea "**********"
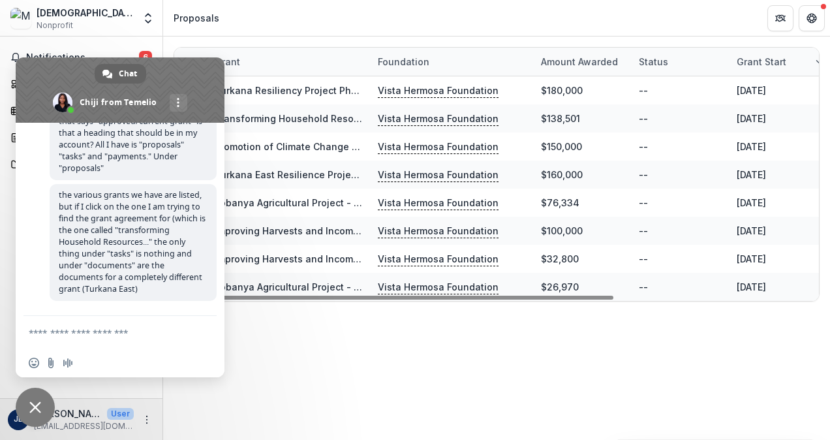
scroll to position [501, 0]
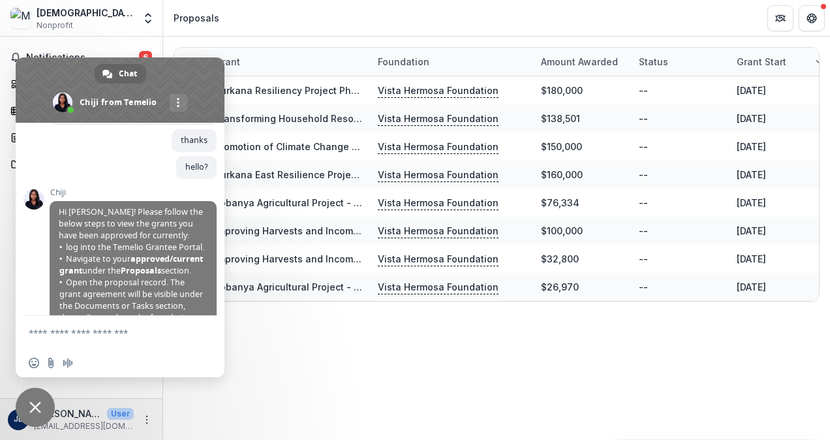
click at [263, 23] on header "Proposals" at bounding box center [496, 18] width 667 height 36
click at [34, 85] on span "Close chat" at bounding box center [35, 407] width 12 height 12
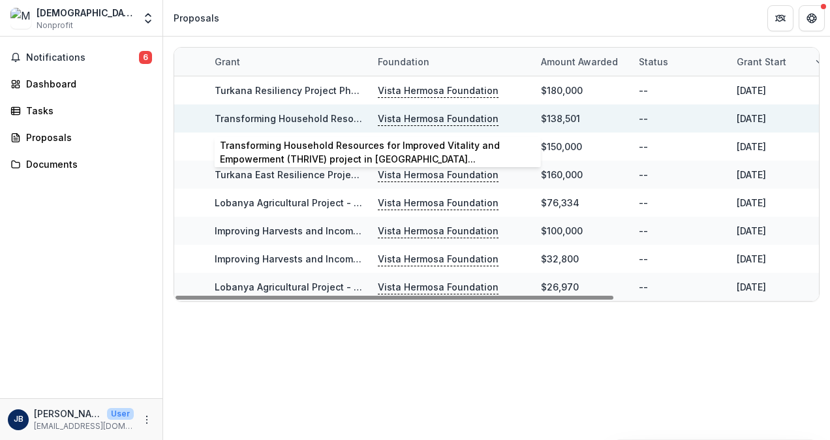
click at [290, 85] on link "Transforming Household Resources for Improved Vitality and Empowerment (THRIVE)…" at bounding box center [484, 118] width 538 height 11
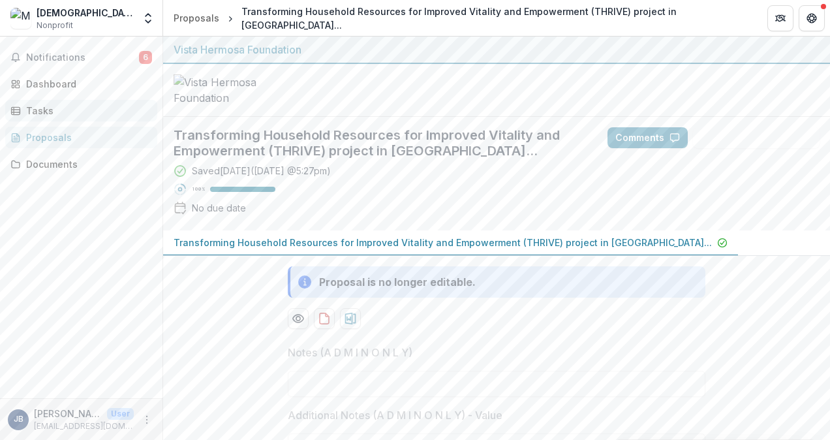
click at [33, 85] on div "Tasks" at bounding box center [86, 111] width 121 height 14
click at [290, 18] on div "Transforming Household Resources for Improved Vitality and Empowerment (THRIVE)…" at bounding box center [493, 18] width 505 height 27
click at [43, 85] on div "Documents" at bounding box center [86, 164] width 121 height 14
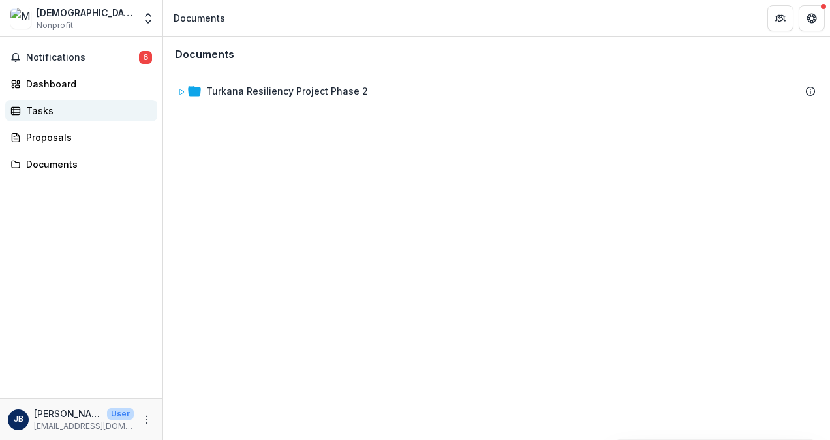
click at [41, 85] on div "Tasks" at bounding box center [86, 111] width 121 height 14
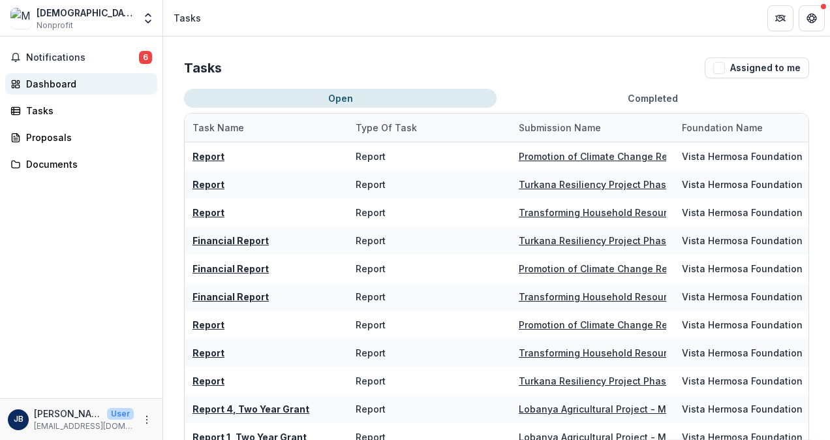
click at [48, 85] on div "Dashboard" at bounding box center [86, 84] width 121 height 14
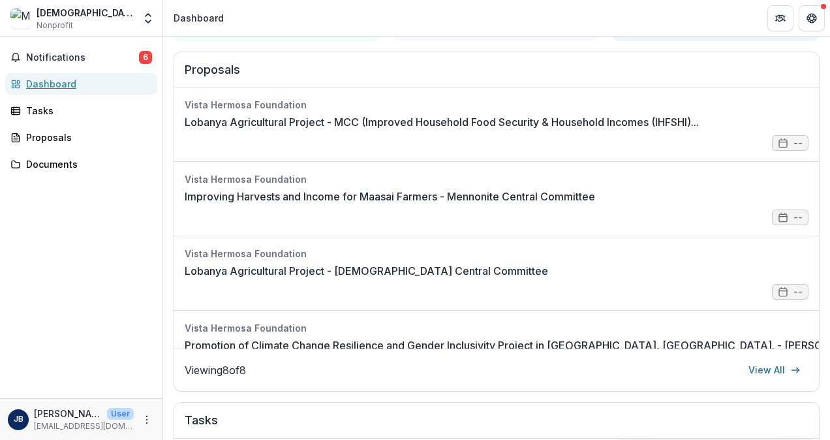
scroll to position [164, 0]
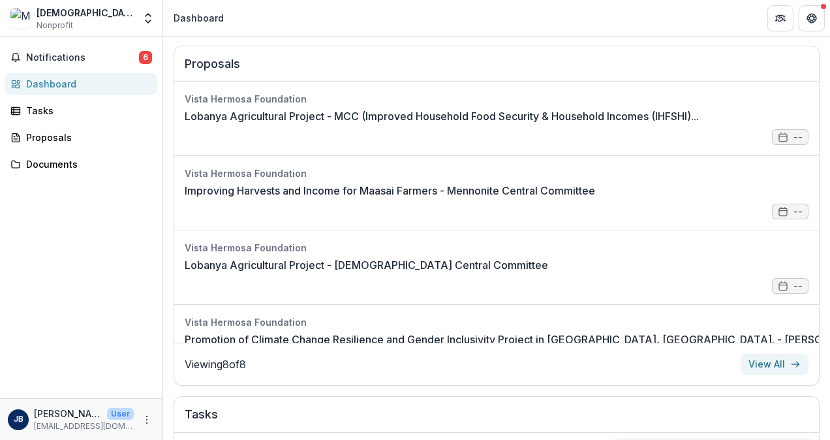
click at [320, 85] on link "View All" at bounding box center [775, 364] width 68 height 21
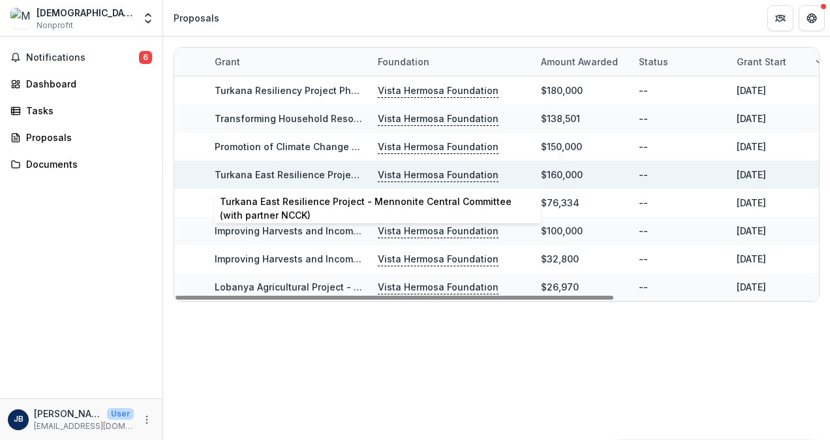
click at [284, 85] on link "Turkana East Resilience Project - Mennonite Central Committee (with partner NCC…" at bounding box center [407, 174] width 385 height 11
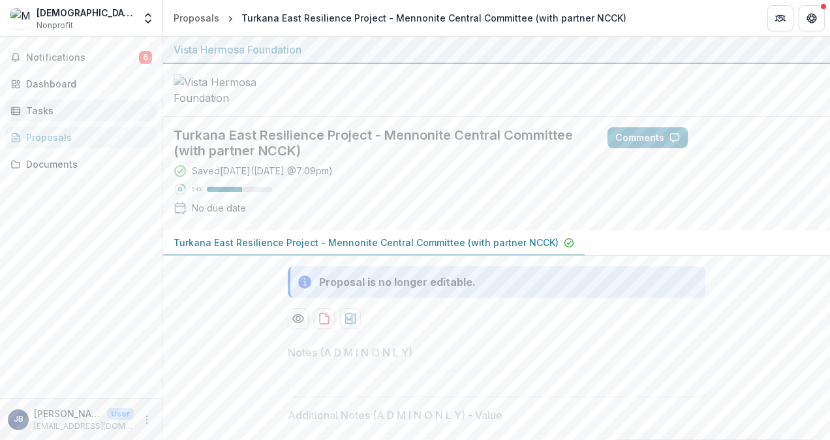
click at [40, 85] on div "Tasks" at bounding box center [86, 111] width 121 height 14
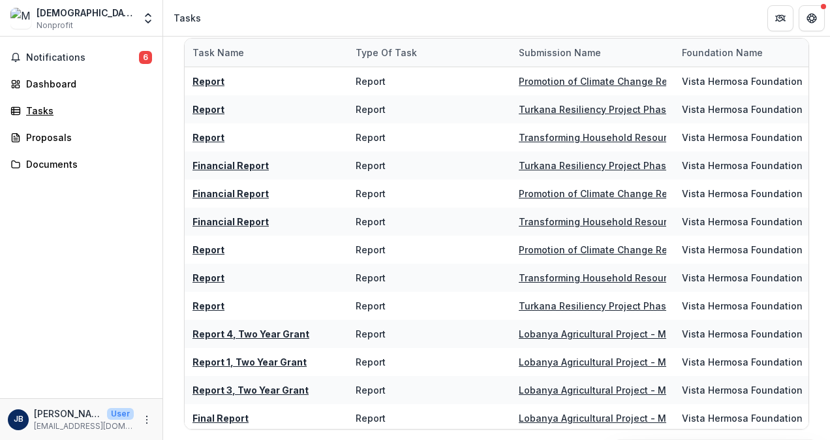
scroll to position [85, 0]
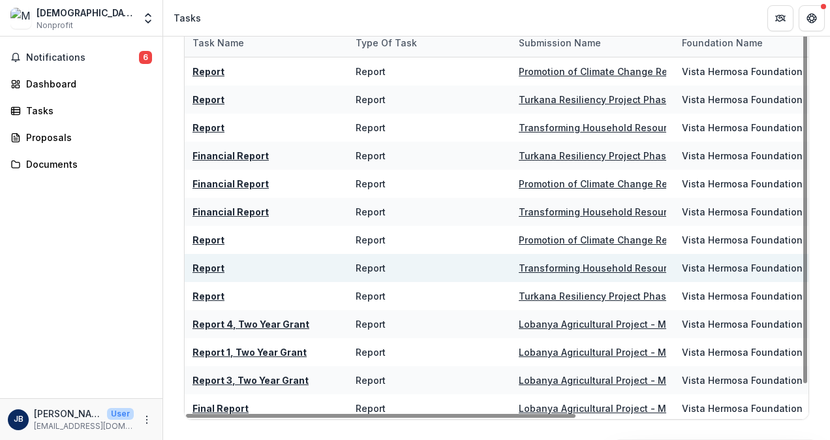
click at [320, 85] on u "Transforming Household Resources for Improved Vitality and Empowerment (THRIVE)…" at bounding box center [788, 267] width 538 height 11
click at [200, 85] on u "Report" at bounding box center [209, 267] width 32 height 11
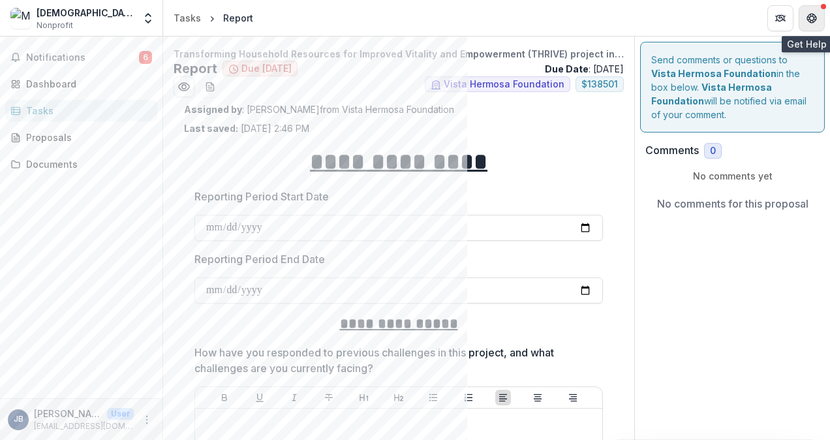
click at [320, 21] on icon "Get Help" at bounding box center [809, 21] width 3 height 3
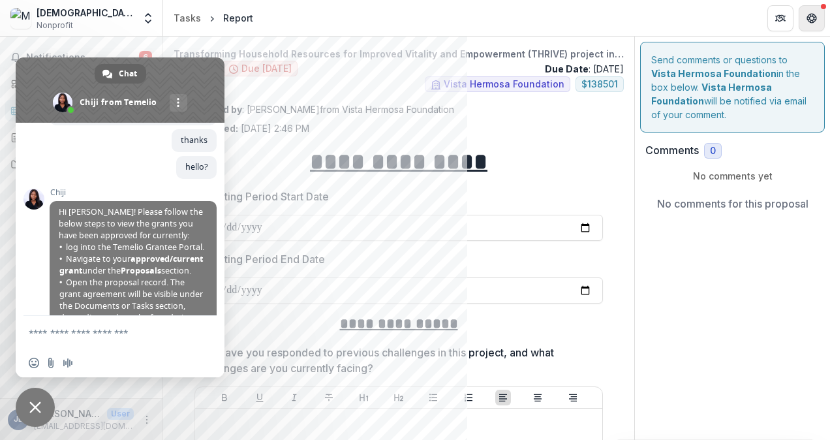
scroll to position [879, 0]
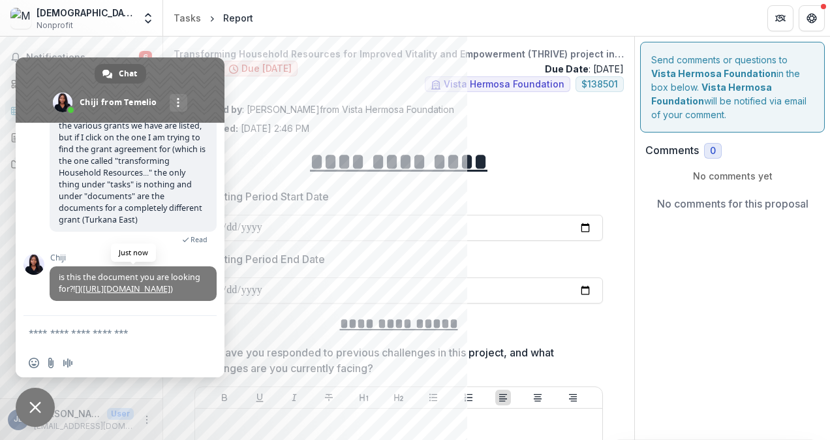
click at [164, 85] on link "https://storage.crisp.chat/users/upload/session/-/d/8/e/d/d8ed3962e2276000/scre…" at bounding box center [126, 288] width 87 height 11
click at [138, 85] on link "https://storage.crisp.chat/users/upload/session/-/d/8/e/d/d8ed3962e2276000/scre…" at bounding box center [126, 288] width 87 height 11
click at [114, 85] on textarea "Compose your message..." at bounding box center [106, 333] width 154 height 12
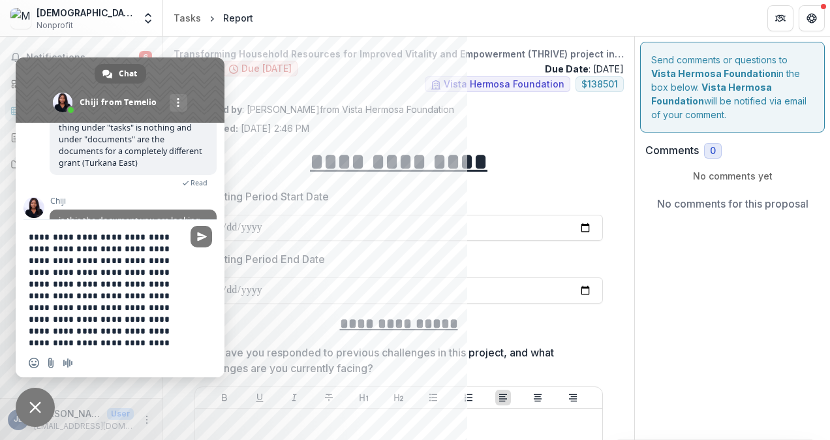
type textarea "**********"
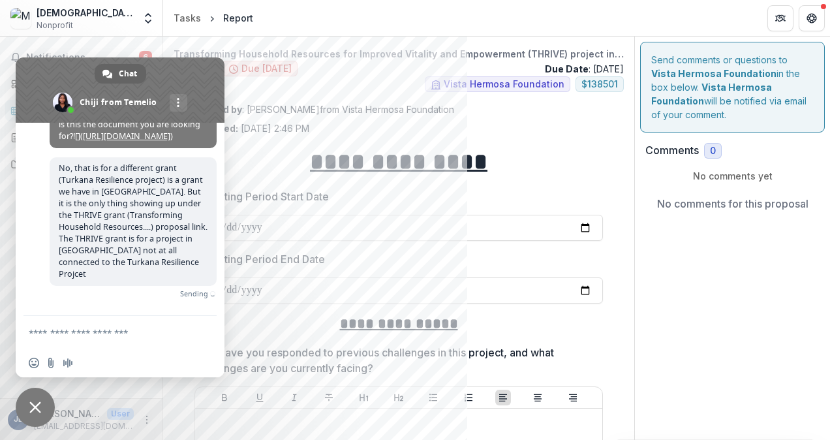
scroll to position [1009, 0]
type textarea "*******"
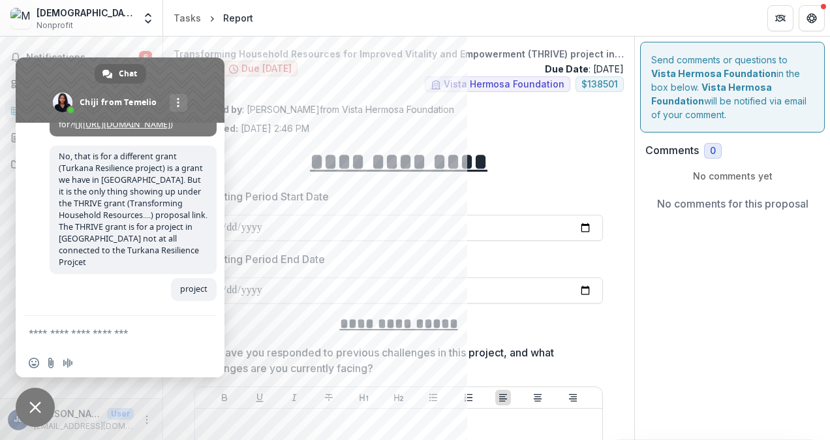
scroll to position [1023, 0]
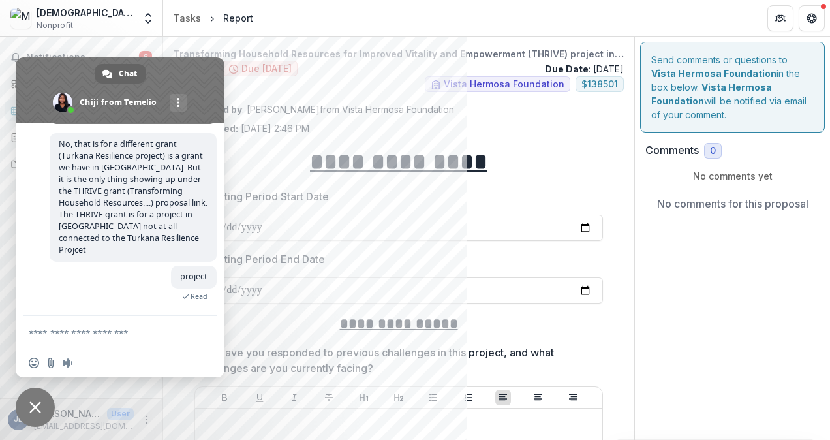
click at [320, 85] on div "Assigned by : Hannah Roosendaal from Vista Hermosa Foundation Last saved: Sep 2…" at bounding box center [398, 118] width 429 height 33
click at [35, 85] on span "Close chat" at bounding box center [35, 407] width 12 height 12
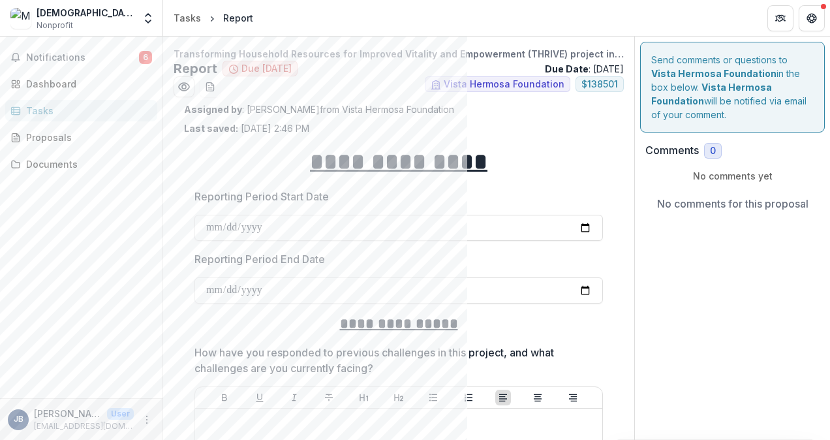
click at [42, 85] on div "Tasks" at bounding box center [86, 111] width 121 height 14
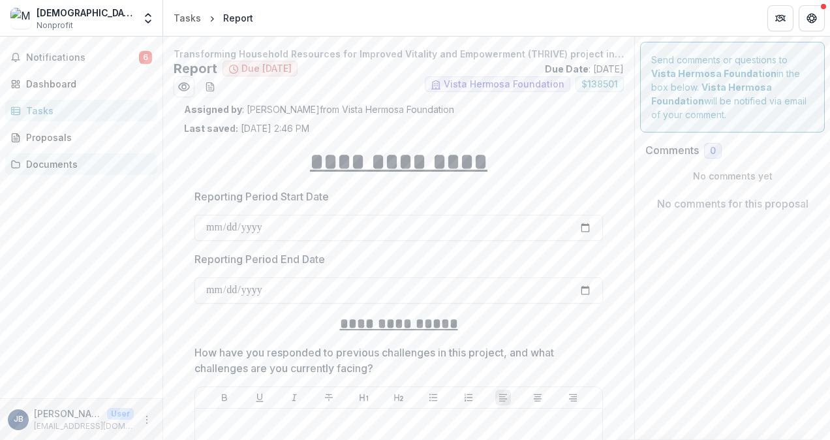
click at [44, 85] on div "Documents" at bounding box center [86, 164] width 121 height 14
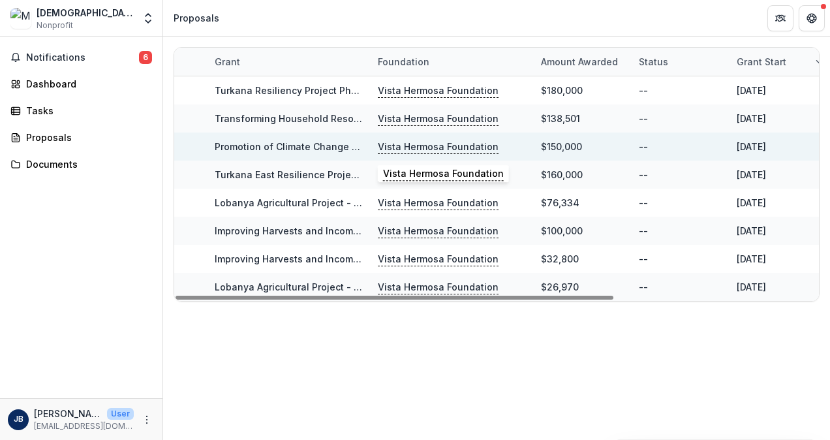
click at [320, 85] on p "Vista Hermosa Foundation" at bounding box center [438, 147] width 121 height 14
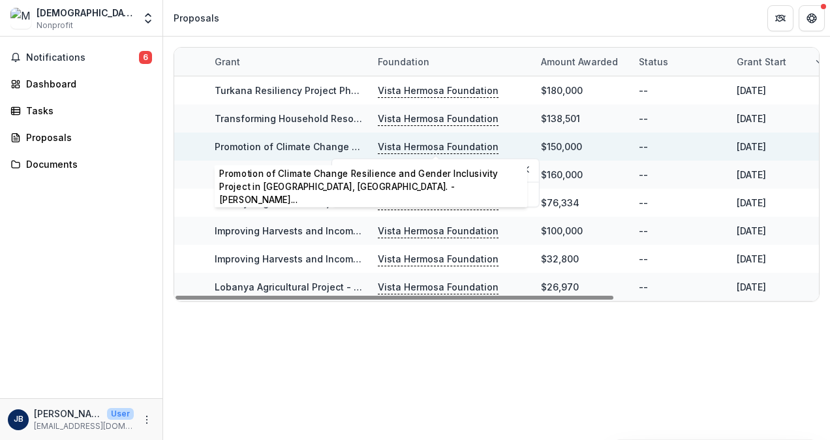
click at [294, 85] on link "Promotion of Climate Change Resilience and Gender Inclusivity Project in Kajiad…" at bounding box center [527, 146] width 624 height 11
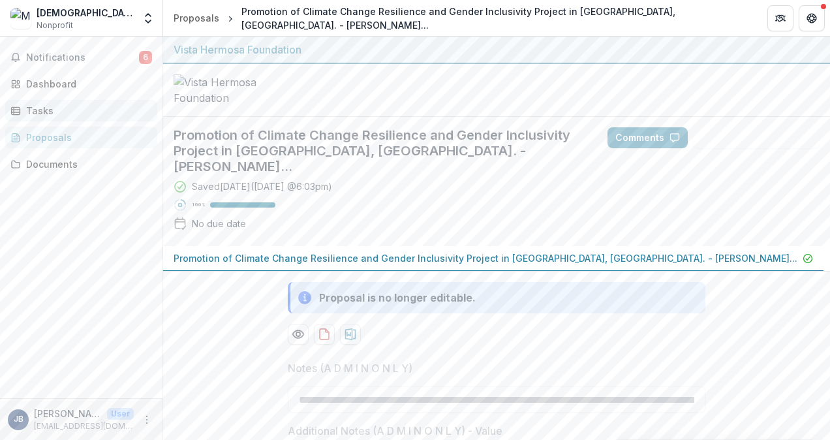
click at [44, 85] on link "Tasks" at bounding box center [81, 111] width 152 height 22
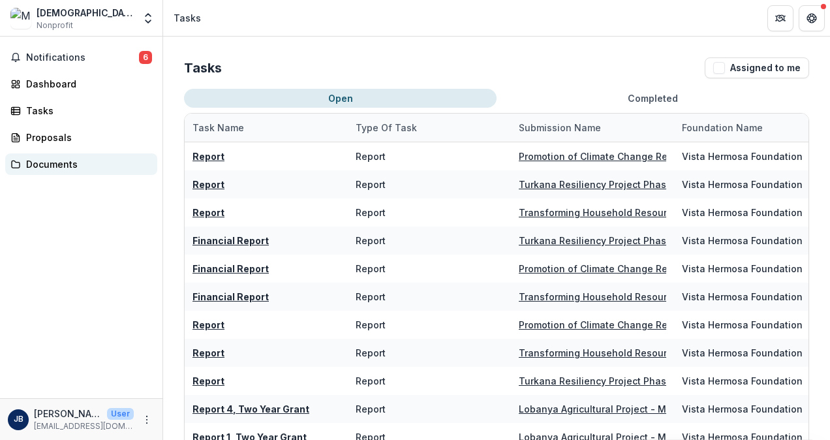
click at [44, 85] on div "Documents" at bounding box center [86, 164] width 121 height 14
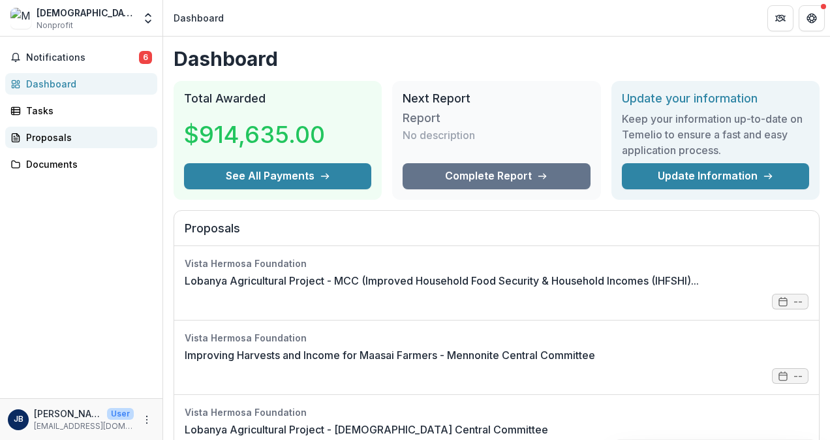
click at [50, 85] on div "Proposals" at bounding box center [86, 138] width 121 height 14
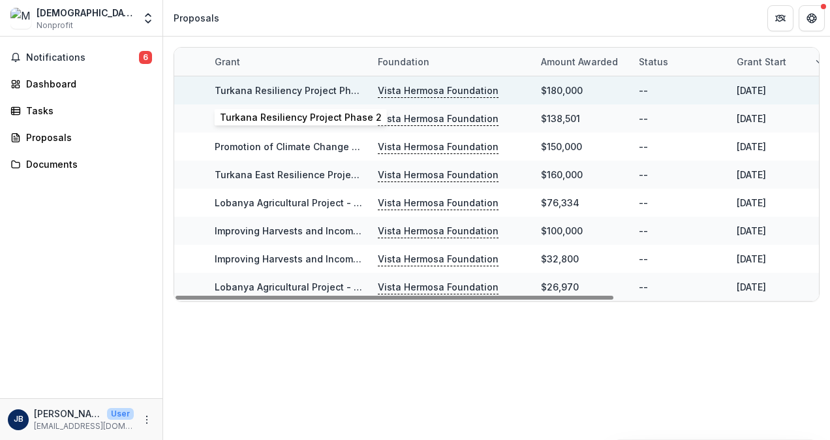
click at [270, 85] on link "Turkana Resiliency Project Phase 2" at bounding box center [296, 90] width 162 height 11
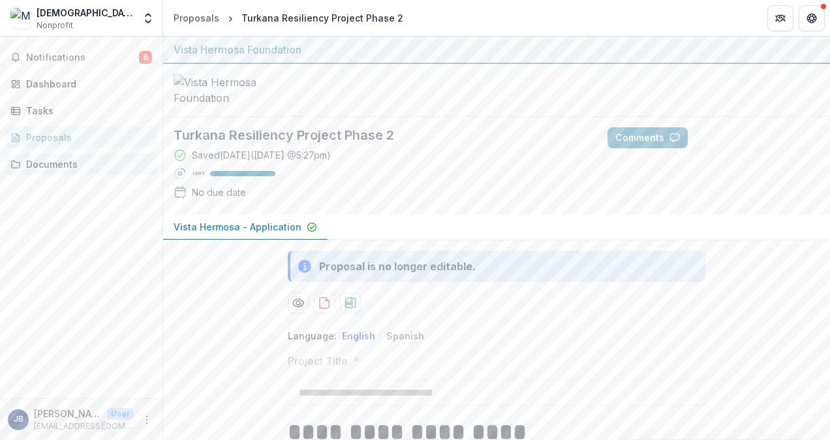
click at [33, 85] on div "Documents" at bounding box center [86, 164] width 121 height 14
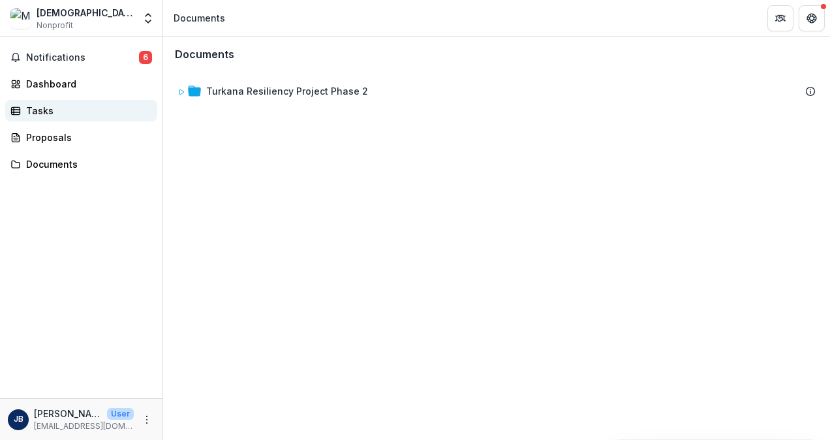
click at [33, 85] on div "Tasks" at bounding box center [86, 111] width 121 height 14
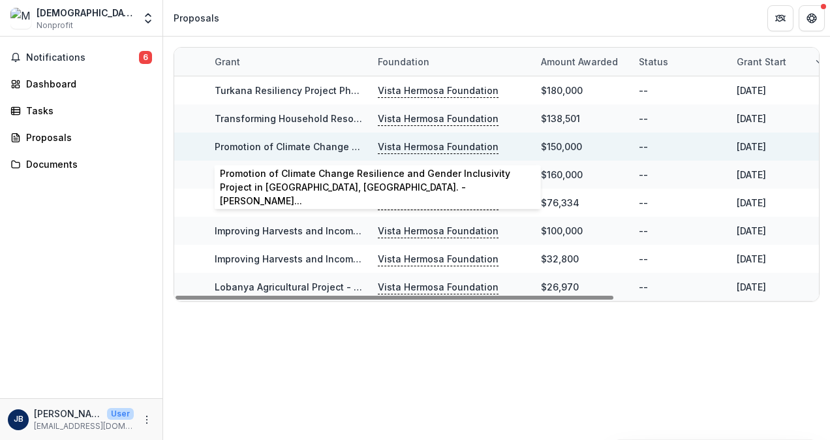
click at [320, 85] on link "Promotion of Climate Change Resilience and Gender Inclusivity Project in Kajiad…" at bounding box center [527, 146] width 624 height 11
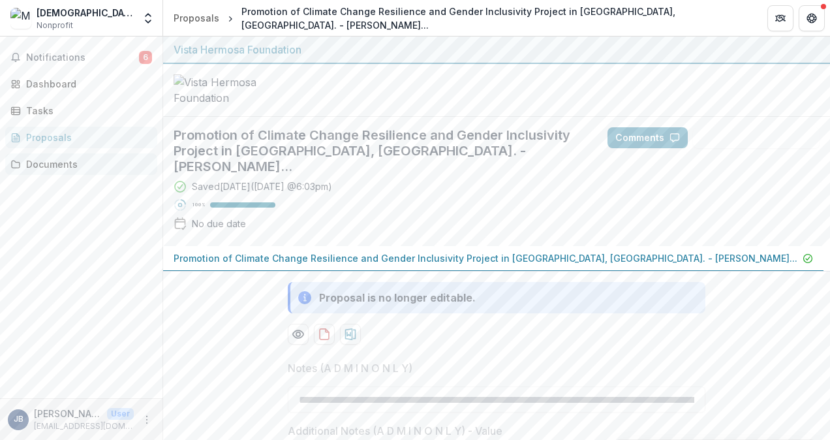
click at [65, 85] on div "Documents" at bounding box center [86, 164] width 121 height 14
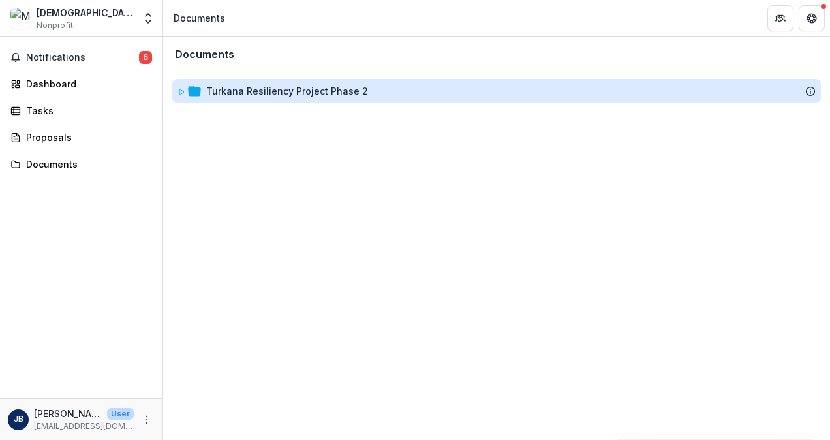
click at [234, 85] on div "Turkana Resiliency Project Phase 2" at bounding box center [287, 91] width 162 height 14
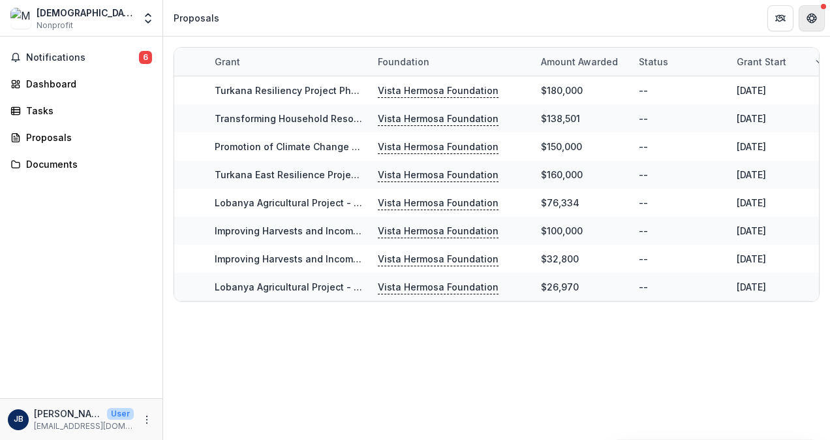
click at [320, 20] on button "Get Help" at bounding box center [812, 18] width 26 height 26
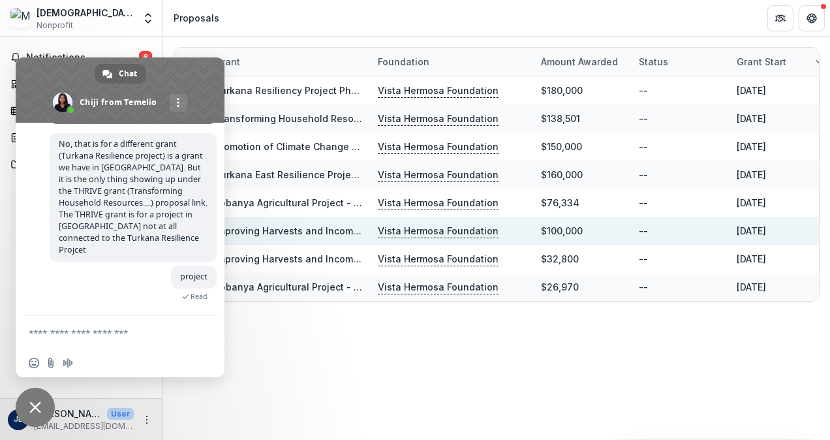
scroll to position [1036, 0]
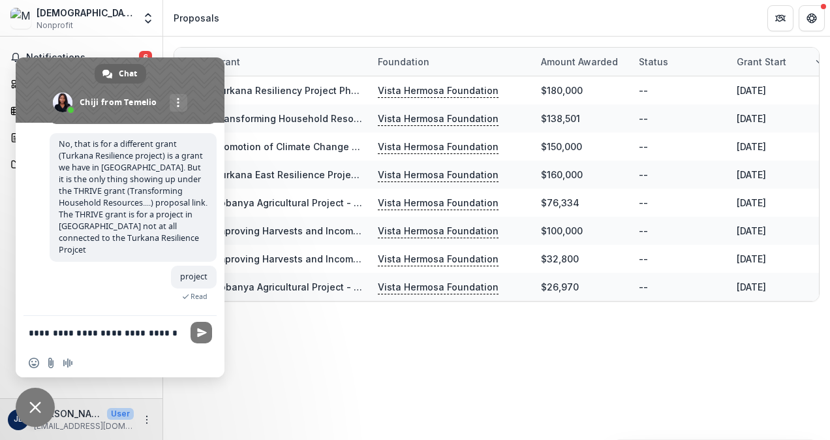
type textarea "**********"
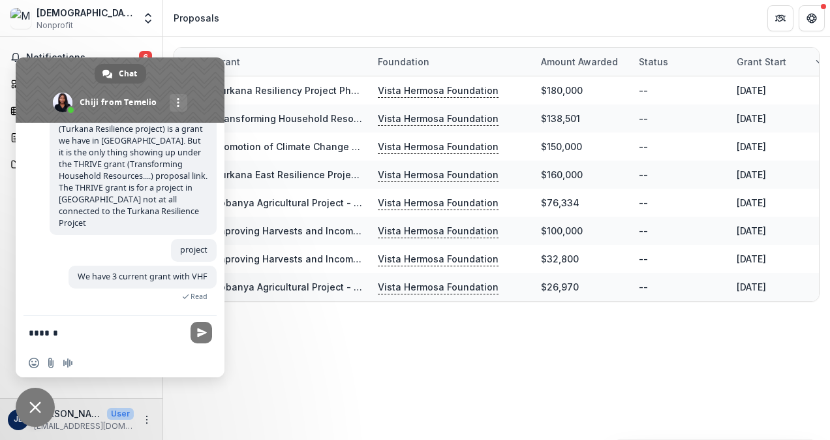
scroll to position [669, 0]
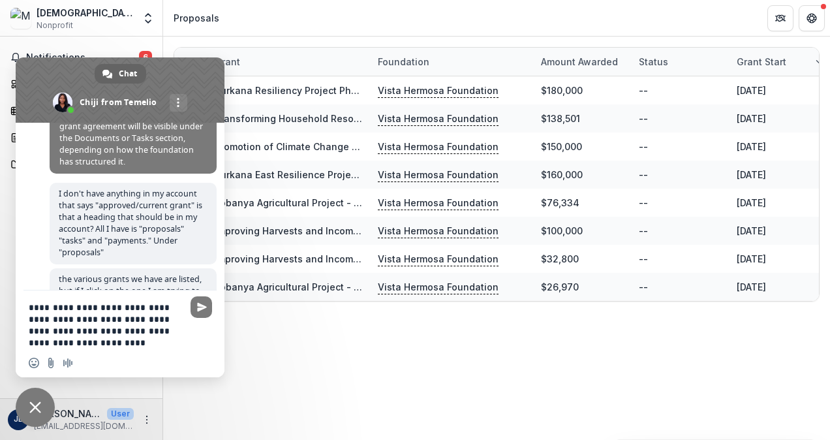
type textarea "**********"
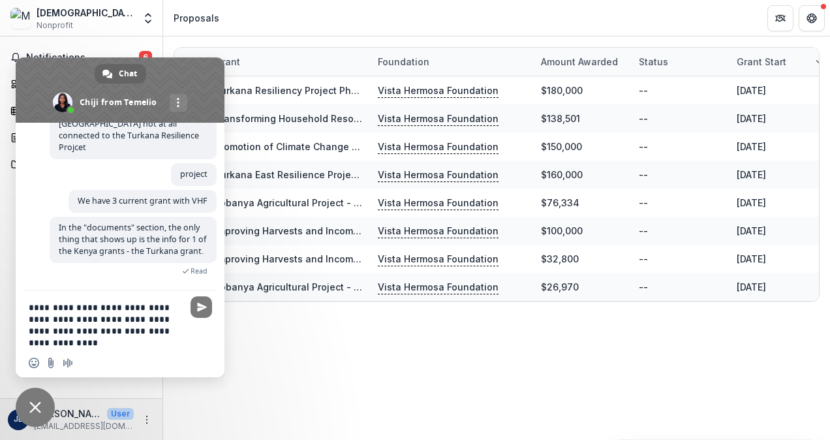
scroll to position [1147, 0]
type textarea "**********"
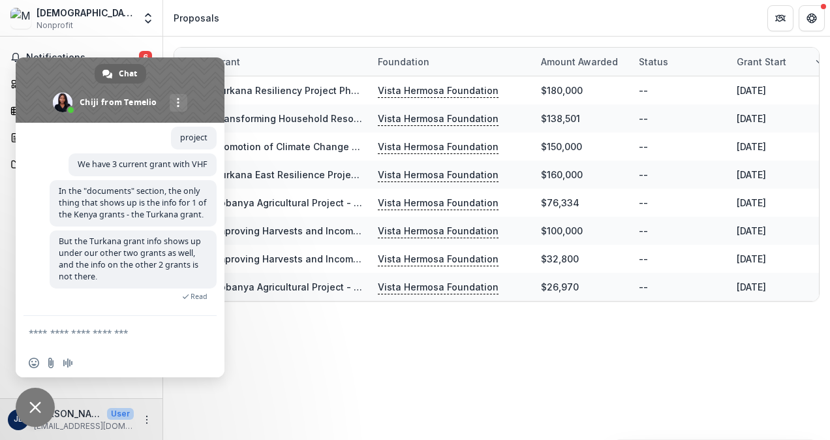
scroll to position [1190, 0]
click at [89, 85] on textarea "Compose your message..." at bounding box center [106, 333] width 154 height 12
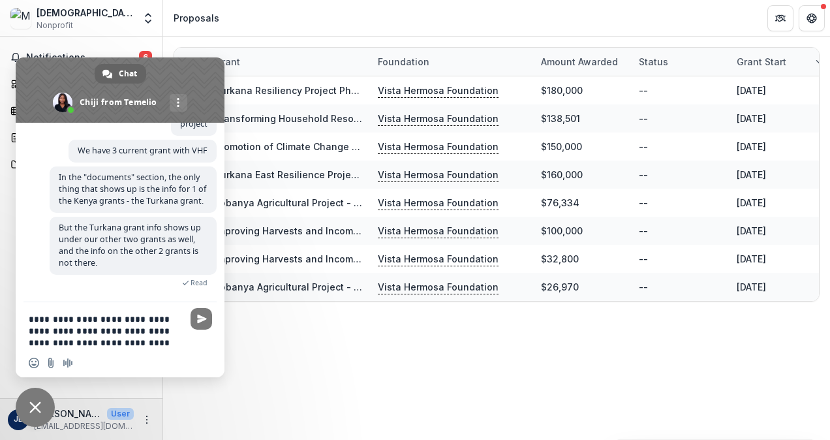
scroll to position [1211, 0]
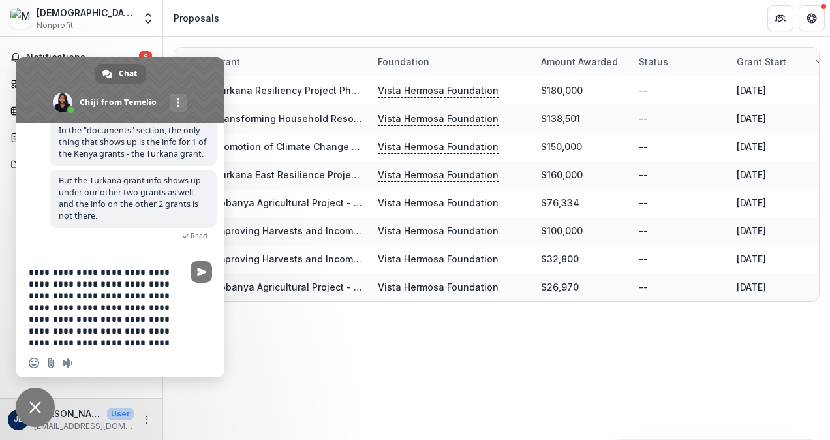
type textarea "**********"
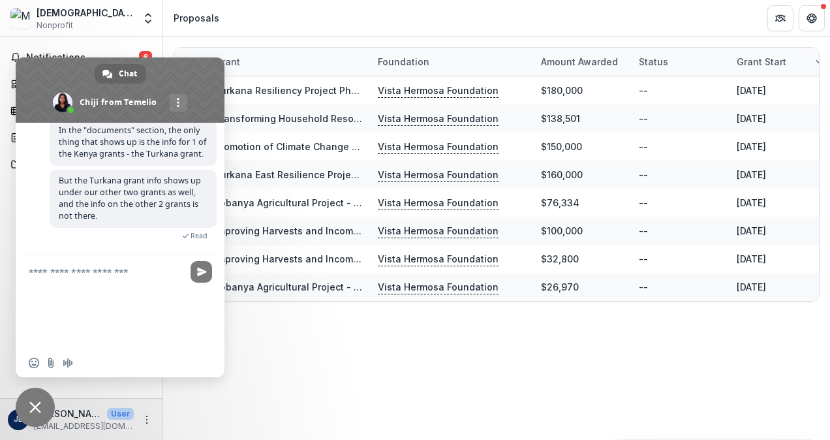
scroll to position [1311, 0]
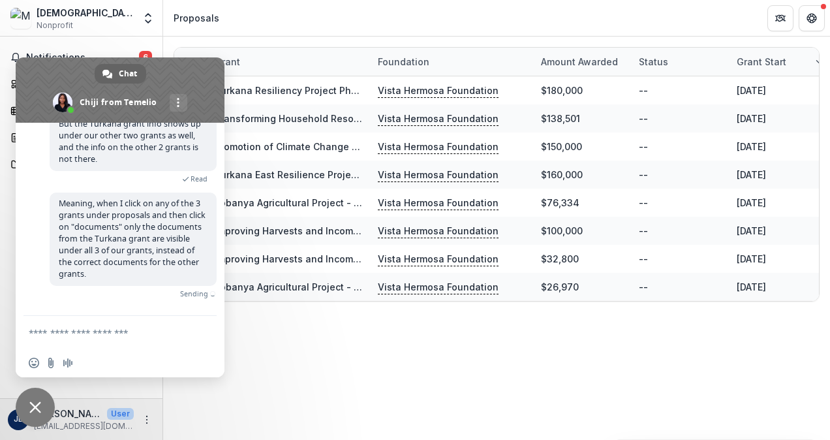
click at [39, 85] on div "Temelio How can we help with Temelio? Tuesday, 23 September Hello 36 minutes ag…" at bounding box center [120, 219] width 209 height 193
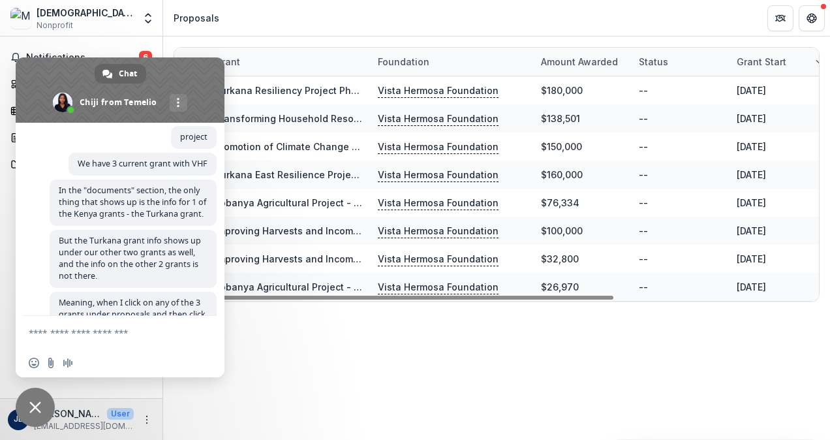
scroll to position [1278, 0]
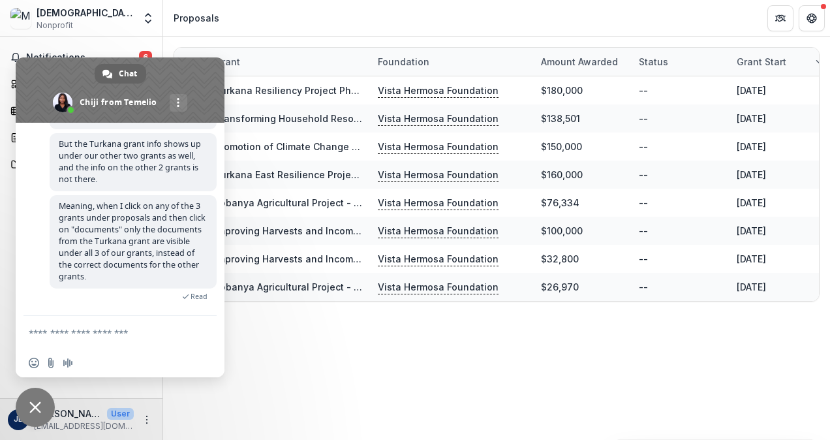
click at [191, 85] on div "Grant Foundation Amount awarded Status Grant start Grant end Due Date Report Du…" at bounding box center [496, 238] width 667 height 403
click at [97, 85] on textarea "Compose your message..." at bounding box center [106, 333] width 154 height 12
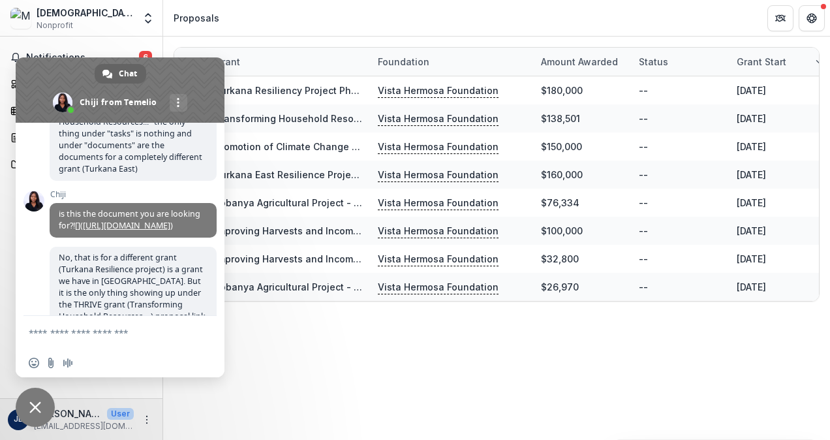
scroll to position [886, 0]
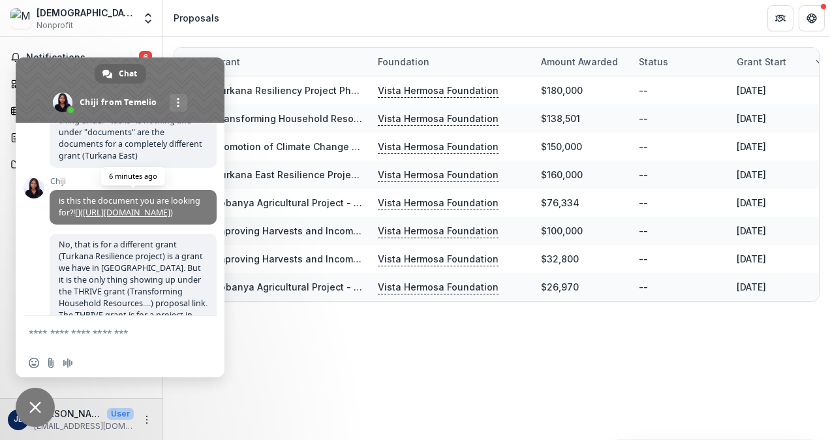
click at [170, 85] on link "https://storage.crisp.chat/users/upload/session/-/d/8/e/d/d8ed3962e2276000/scre…" at bounding box center [126, 212] width 87 height 11
click at [320, 11] on header "Proposals" at bounding box center [496, 18] width 667 height 36
click at [34, 85] on span "Close chat" at bounding box center [35, 407] width 12 height 12
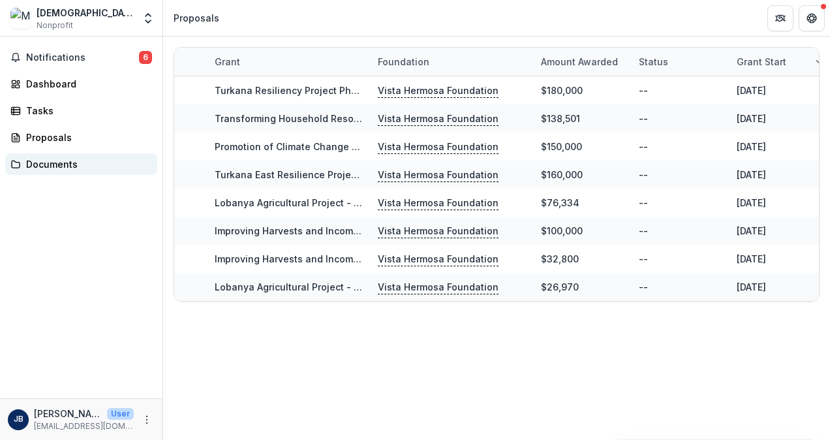
click at [54, 85] on div "Documents" at bounding box center [86, 164] width 121 height 14
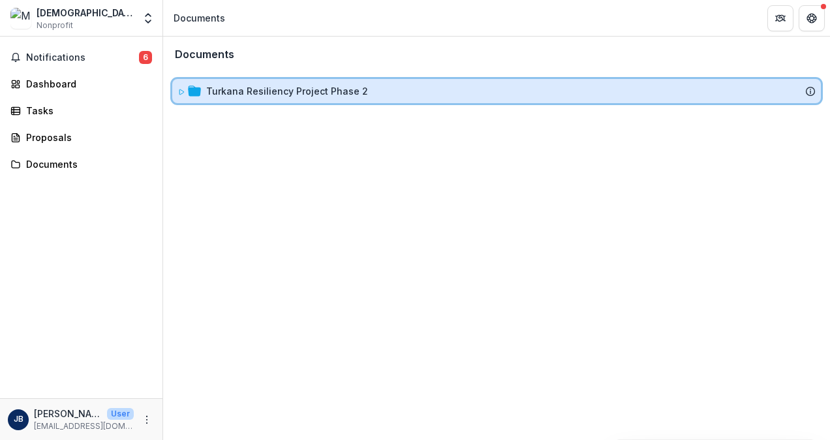
click at [261, 85] on div "Turkana Resiliency Project Phase 2" at bounding box center [496, 91] width 649 height 24
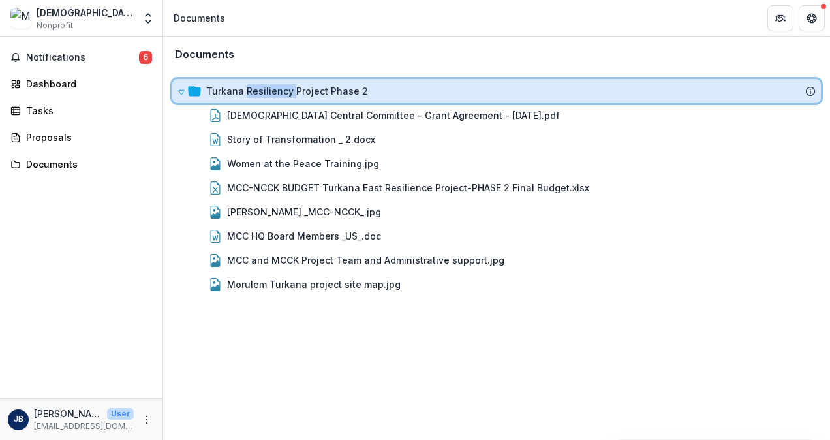
click at [261, 85] on div "Turkana Resiliency Project Phase 2" at bounding box center [496, 91] width 649 height 24
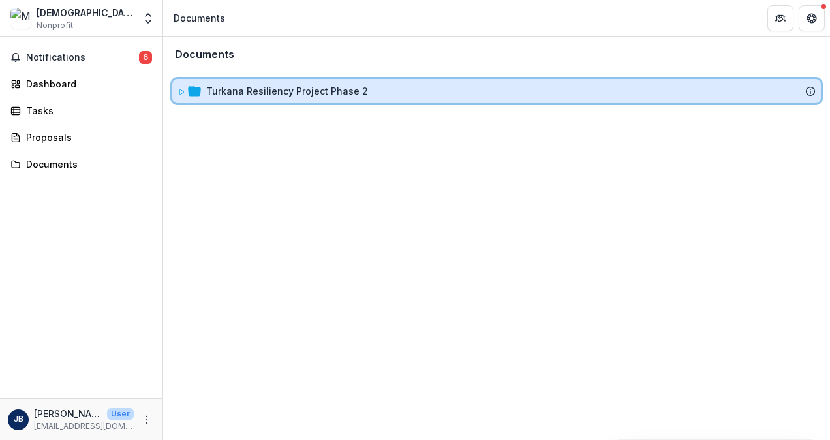
drag, startPoint x: 261, startPoint y: 99, endPoint x: 196, endPoint y: 90, distance: 65.2
click at [196, 85] on icon at bounding box center [194, 90] width 13 height 10
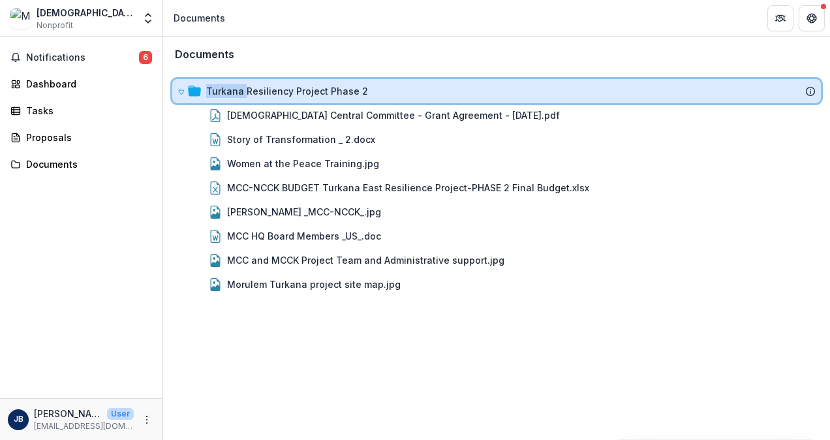
click at [196, 85] on icon at bounding box center [194, 90] width 13 height 10
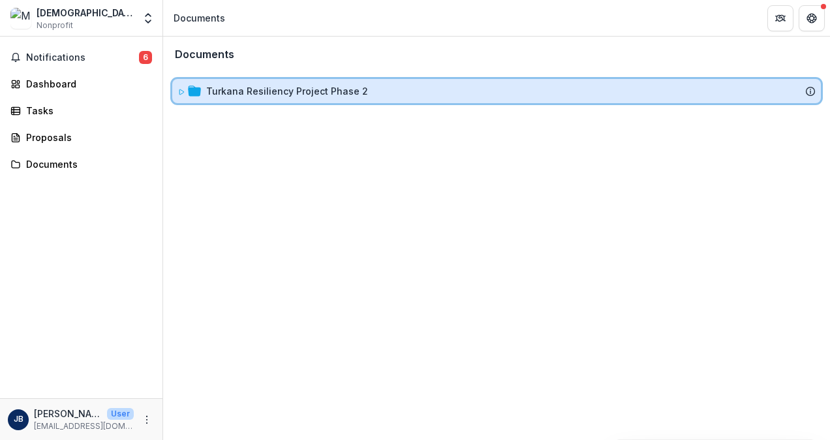
click at [196, 85] on icon at bounding box center [194, 90] width 13 height 10
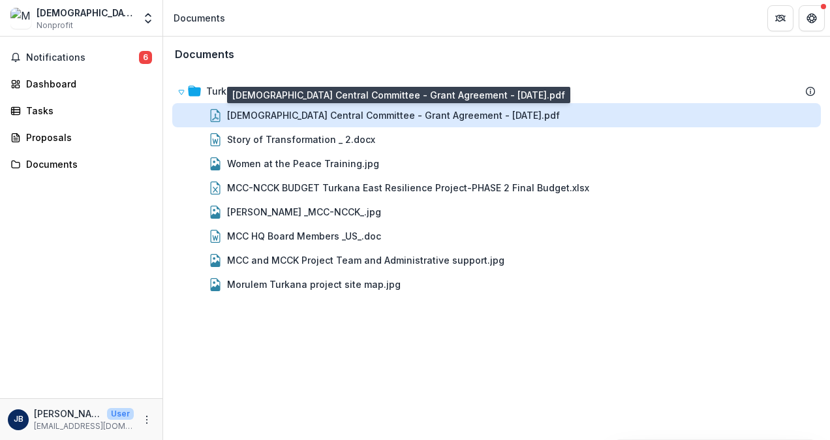
click at [320, 85] on div "Mennonite Central Committee - Grant Agreement - 2025-06-03.pdf" at bounding box center [393, 115] width 333 height 14
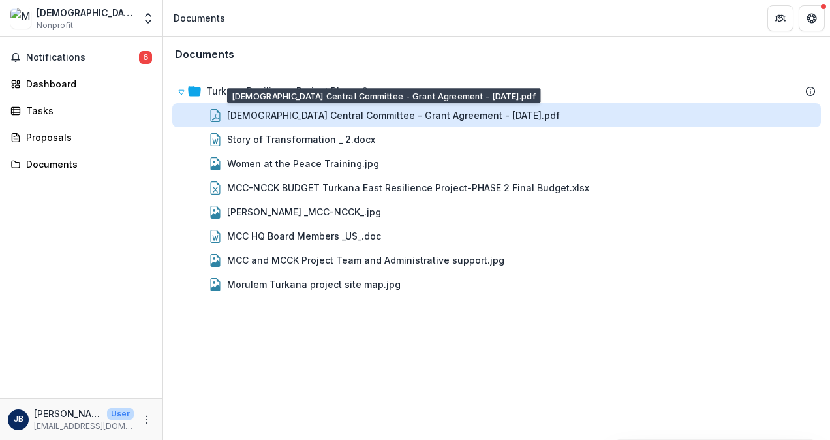
click at [320, 85] on div "Loading..." at bounding box center [415, 221] width 714 height 247
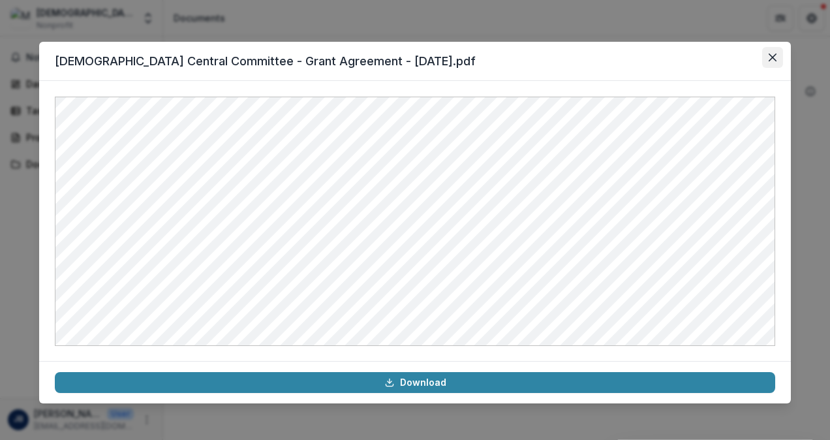
click at [320, 56] on button "Close" at bounding box center [772, 57] width 21 height 21
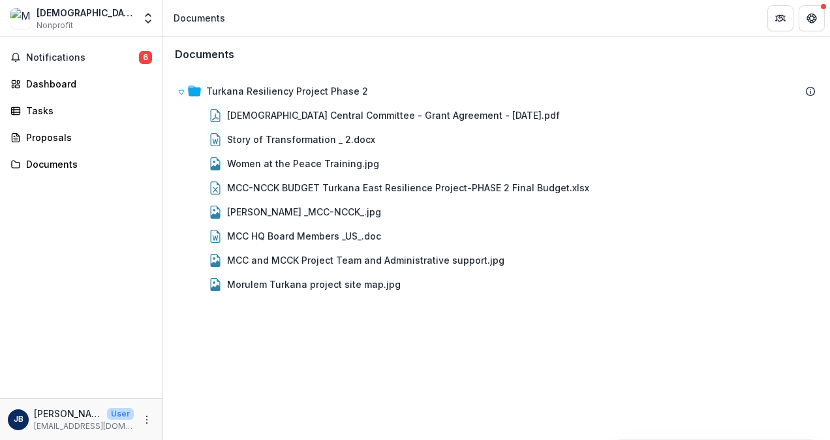
click at [320, 20] on header "Documents" at bounding box center [496, 18] width 667 height 36
click at [320, 21] on button "Get Help" at bounding box center [812, 18] width 26 height 26
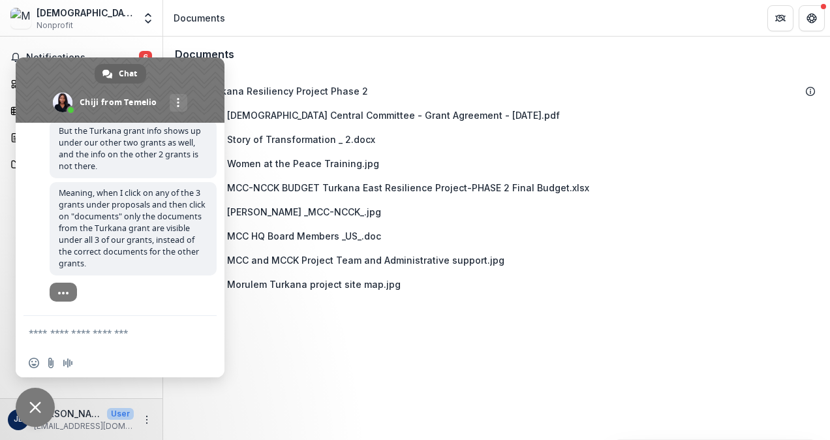
scroll to position [1324, 0]
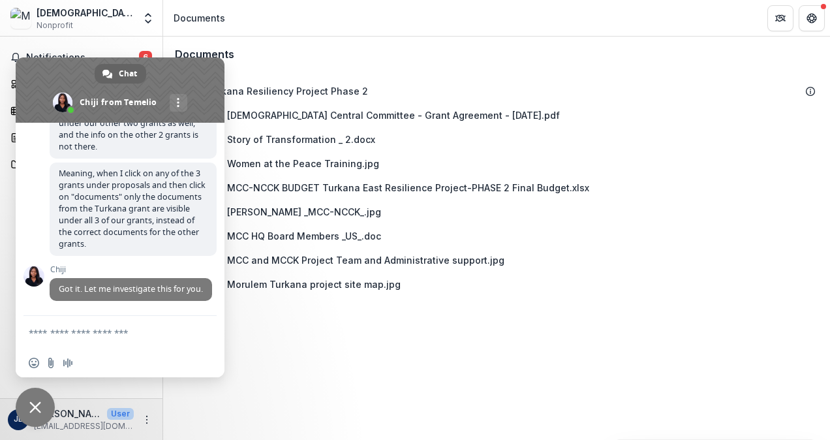
click at [179, 85] on form at bounding box center [106, 333] width 154 height 35
click at [130, 85] on form at bounding box center [106, 333] width 154 height 35
click at [110, 85] on textarea "Compose your message..." at bounding box center [106, 333] width 154 height 12
type textarea "**********"
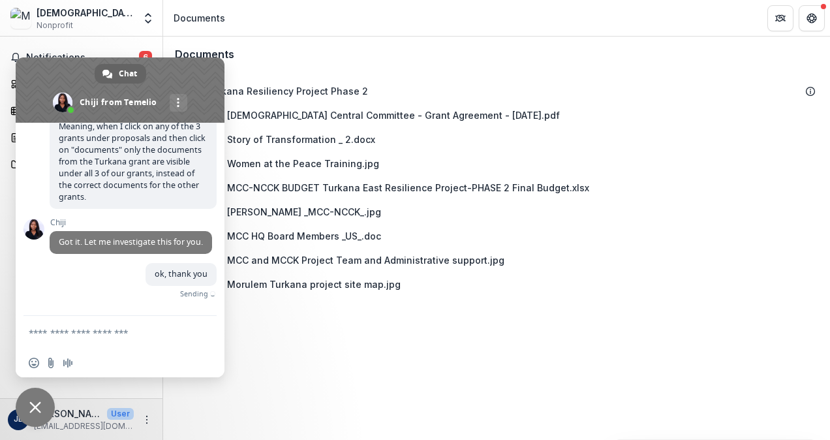
scroll to position [1356, 0]
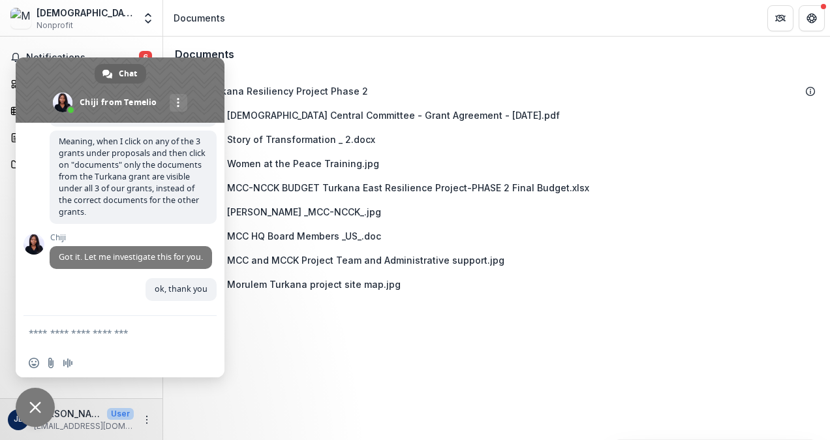
click at [247, 85] on div "Turkana Resiliency Project Phase 2 Mennonite Central Committee - Grant Agreemen…" at bounding box center [496, 187] width 664 height 233
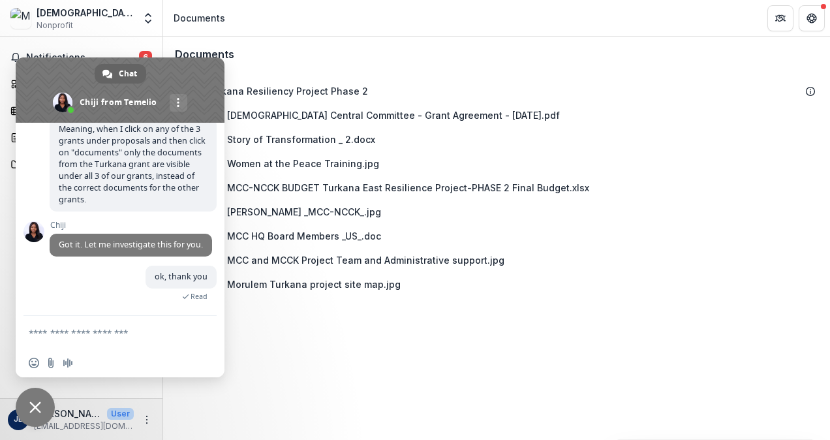
click at [285, 85] on div "Documents Turkana Resiliency Project Phase 2 Mennonite Central Committee - Gran…" at bounding box center [496, 238] width 667 height 403
click at [149, 85] on textarea "Compose your message..." at bounding box center [106, 333] width 154 height 12
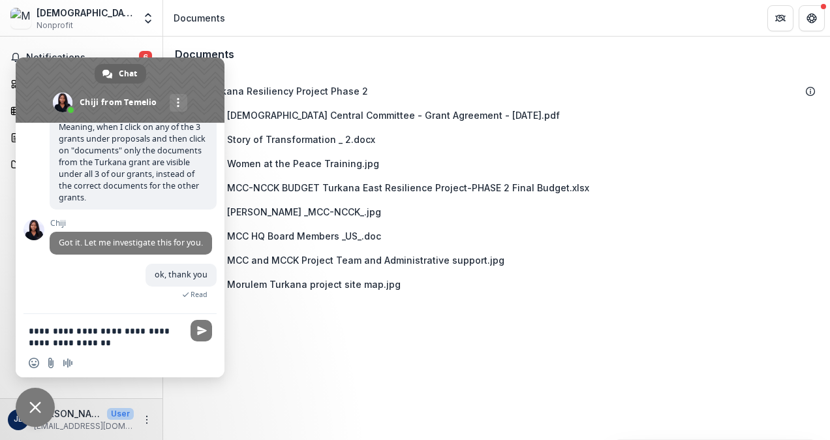
type textarea "**********"
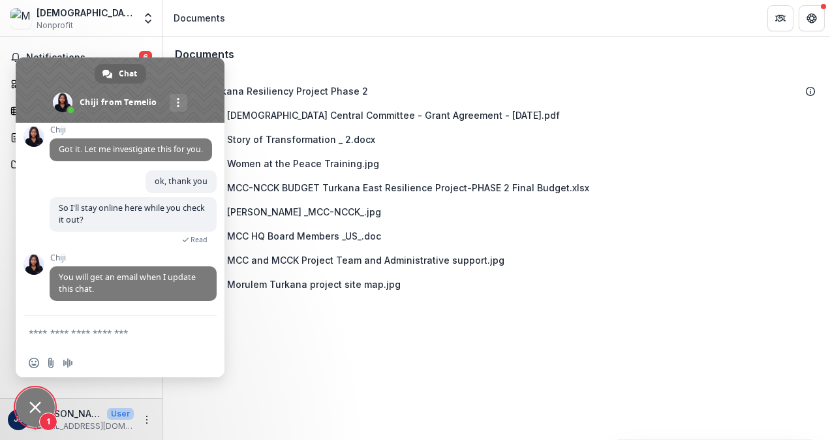
scroll to position [1466, 0]
